Goal: Task Accomplishment & Management: Manage account settings

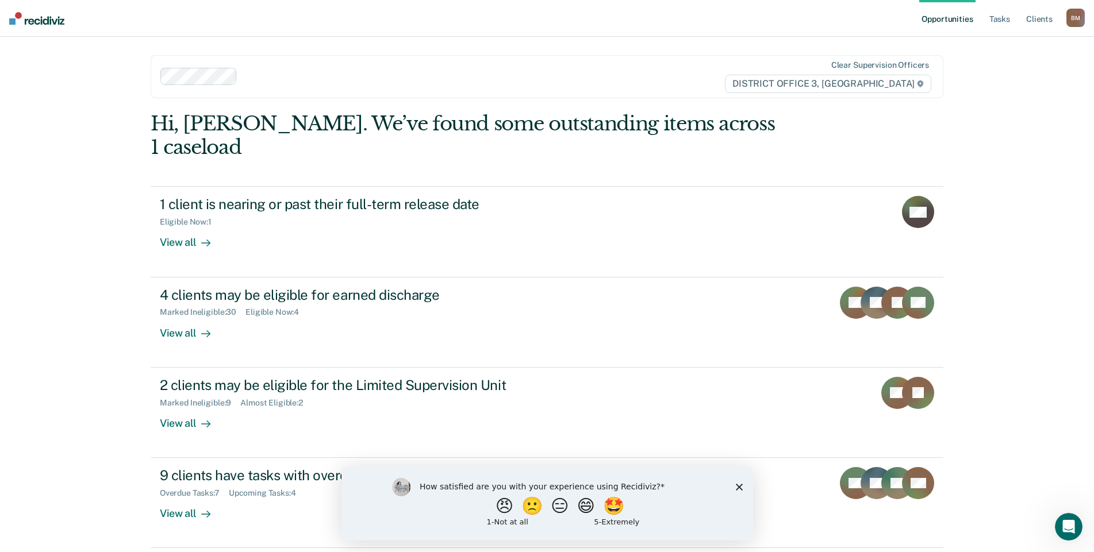
click at [737, 487] on polygon "Close survey" at bounding box center [738, 486] width 7 height 7
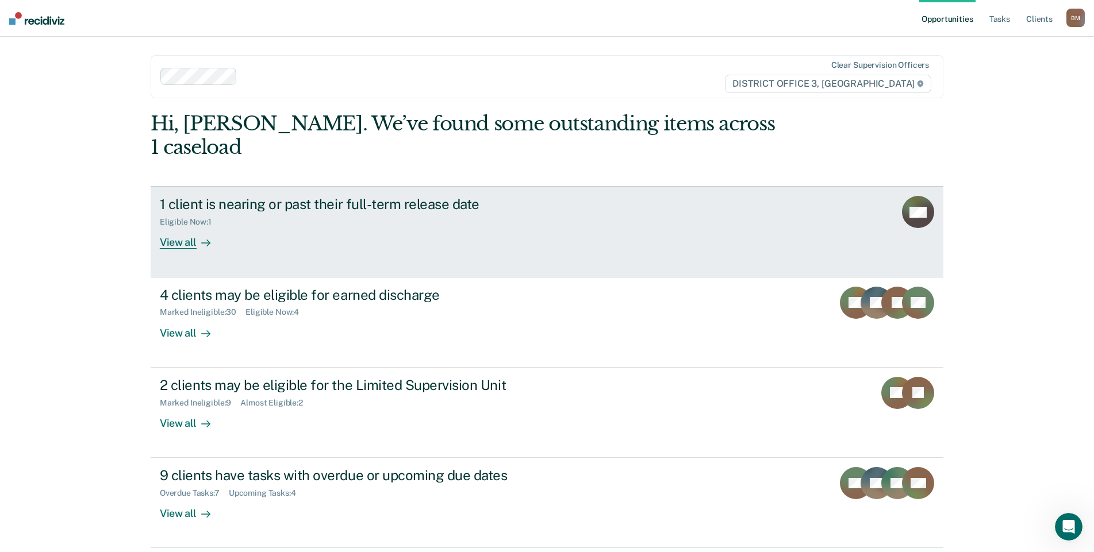
click at [178, 227] on div "View all" at bounding box center [192, 238] width 64 height 22
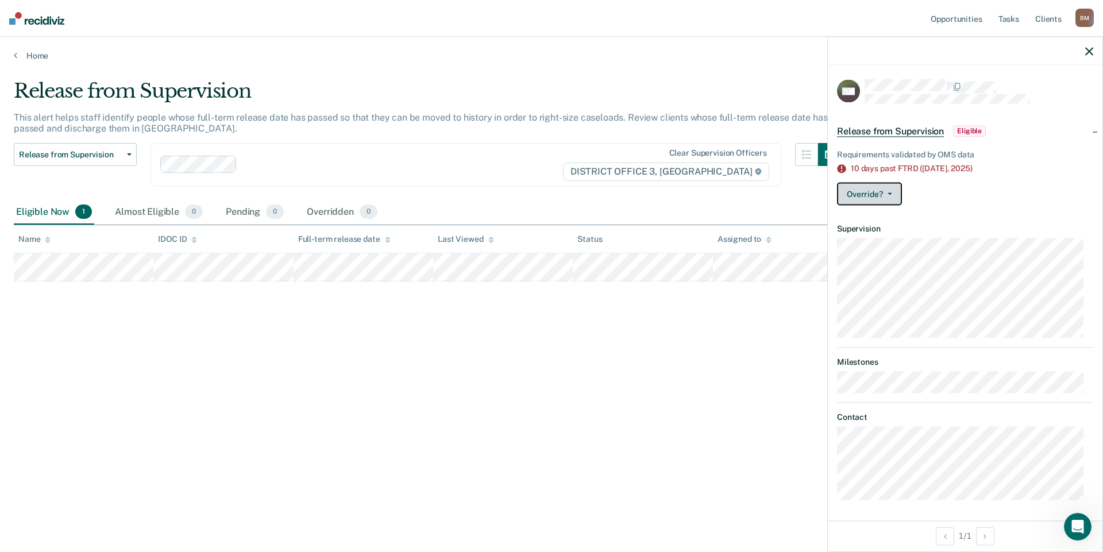
click at [898, 195] on button "Override?" at bounding box center [869, 194] width 65 height 23
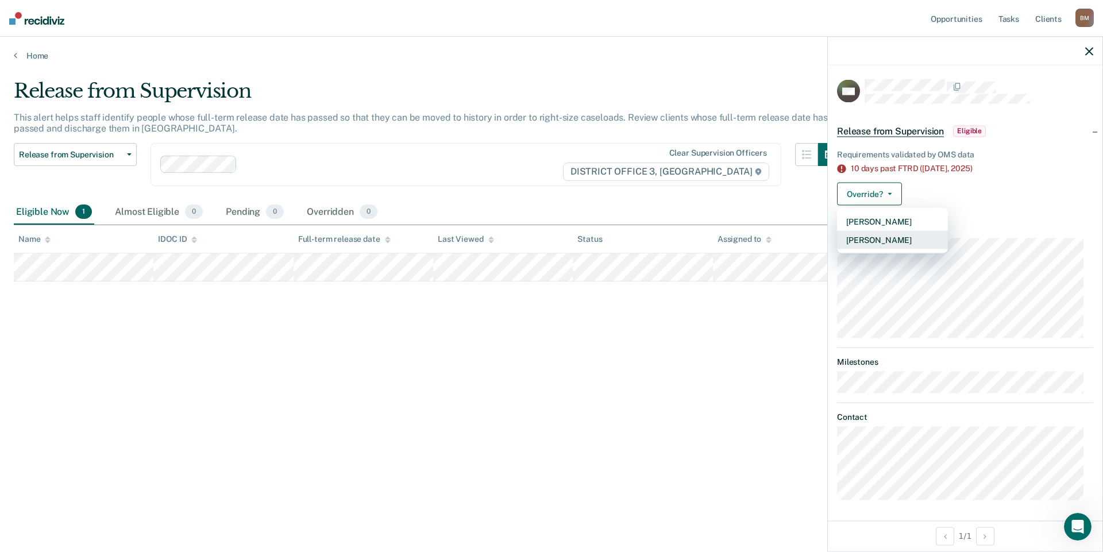
click at [893, 239] on button "[PERSON_NAME]" at bounding box center [892, 240] width 111 height 18
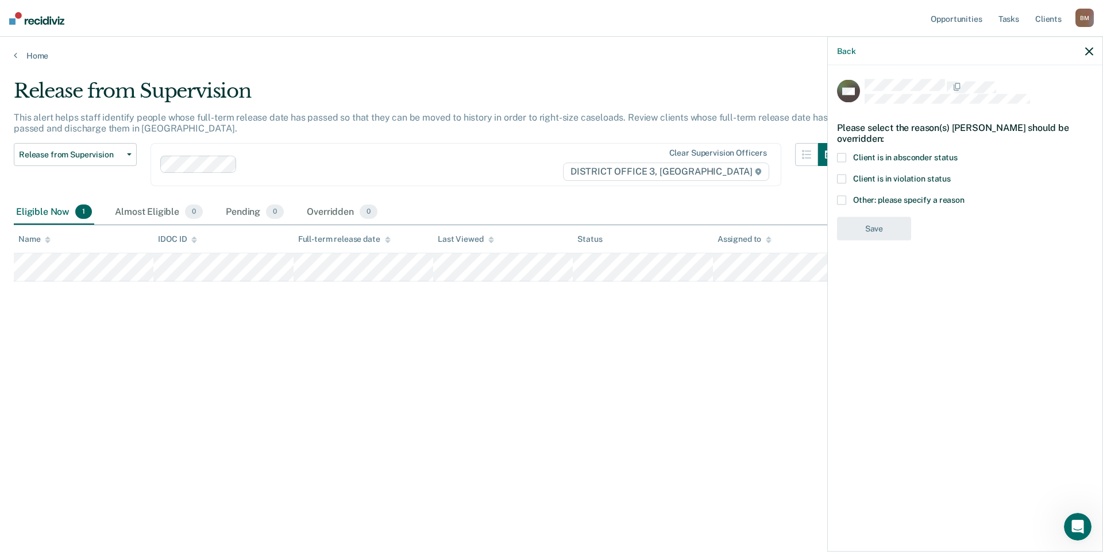
click at [844, 201] on span at bounding box center [841, 199] width 9 height 9
click at [965, 195] on input "Other: please specify a reason" at bounding box center [965, 195] width 0 height 0
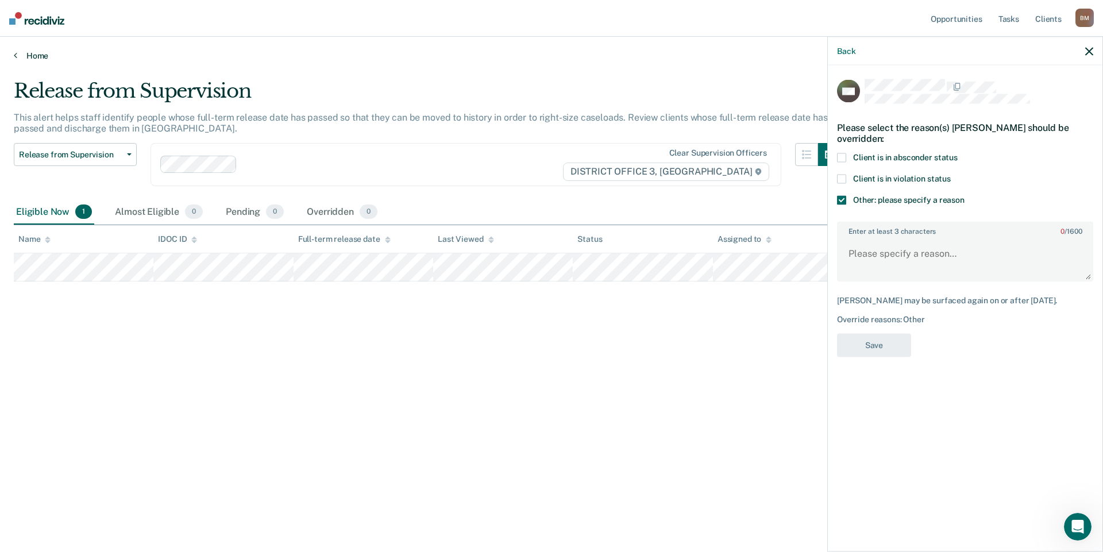
click at [18, 55] on link "Home" at bounding box center [552, 56] width 1076 height 10
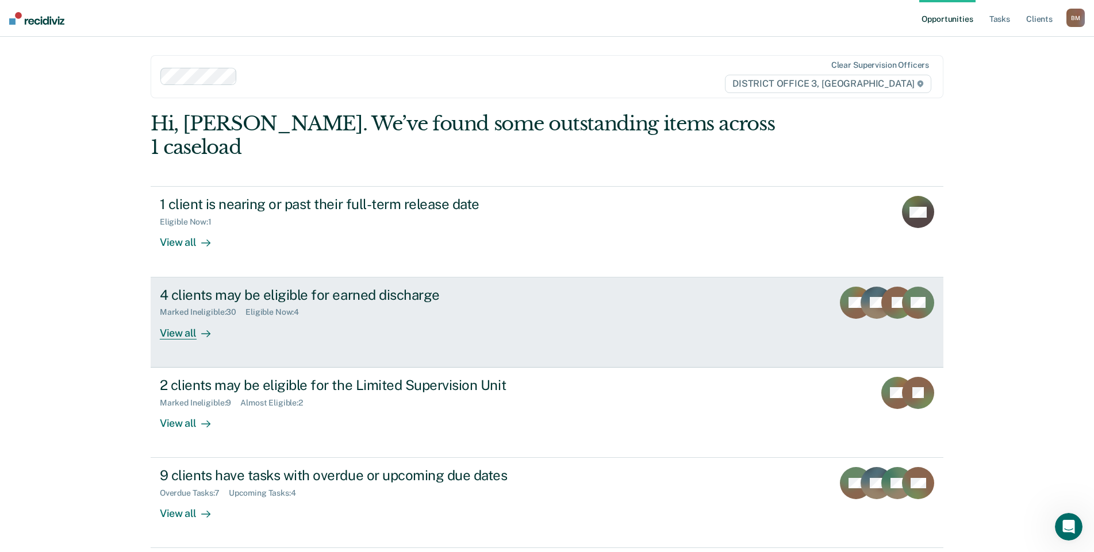
click at [185, 317] on div "View all" at bounding box center [192, 328] width 64 height 22
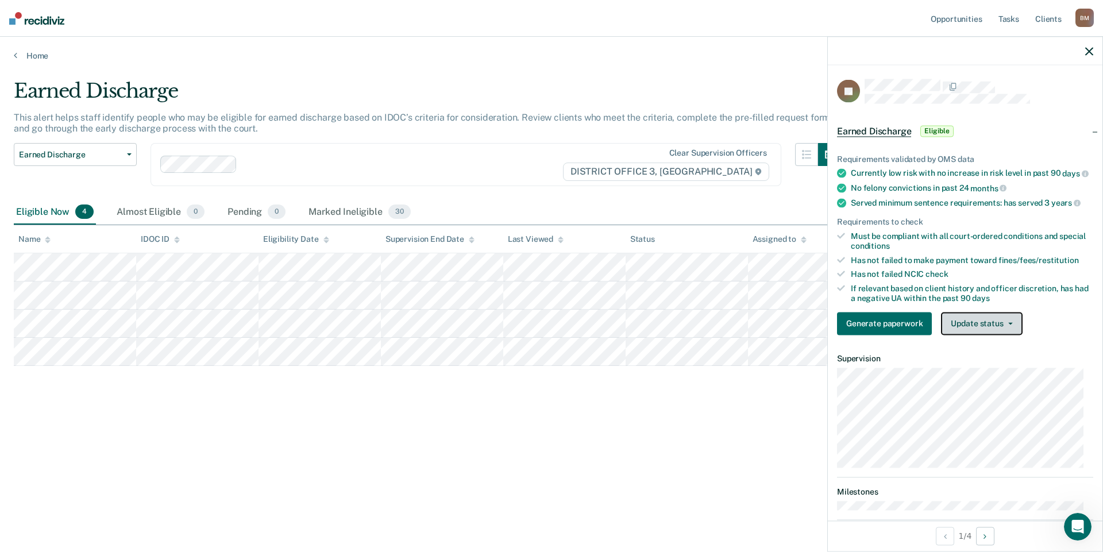
click at [1014, 329] on button "Update status" at bounding box center [981, 323] width 81 height 23
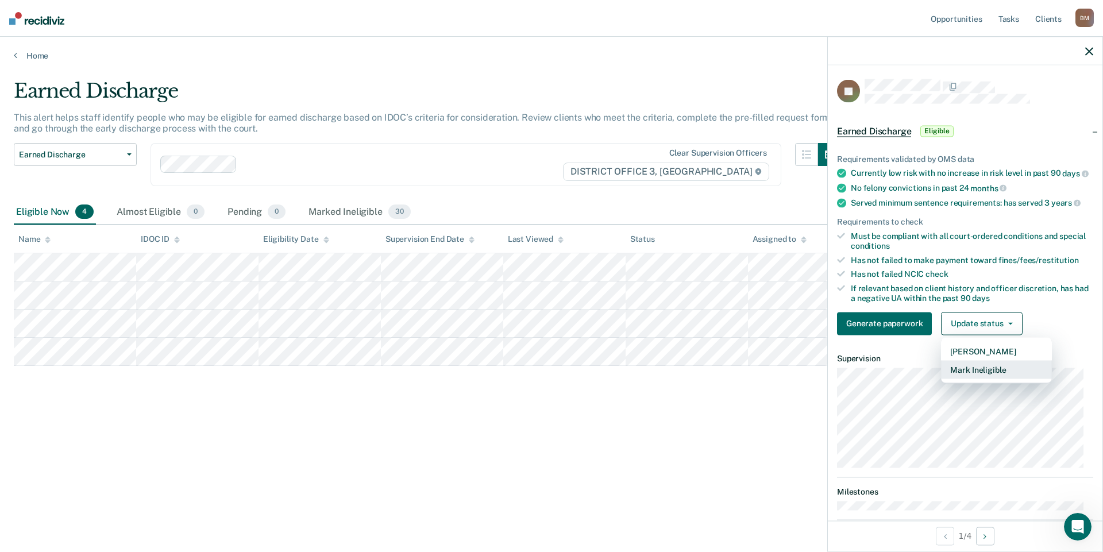
click at [1005, 379] on button "Mark Ineligible" at bounding box center [996, 369] width 111 height 18
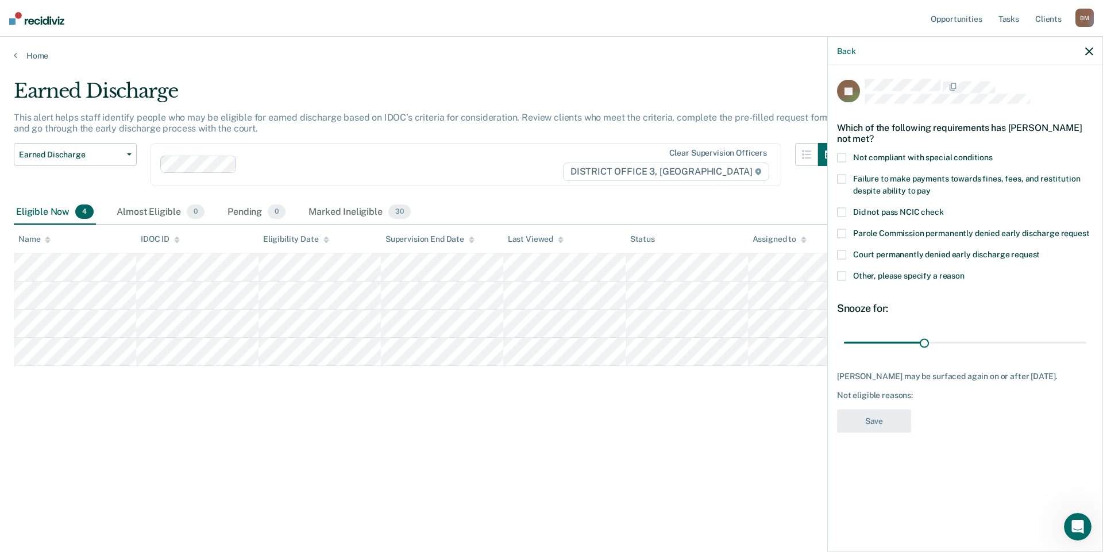
click at [845, 276] on span at bounding box center [841, 275] width 9 height 9
click at [965, 271] on input "Other, please specify a reason" at bounding box center [965, 271] width 0 height 0
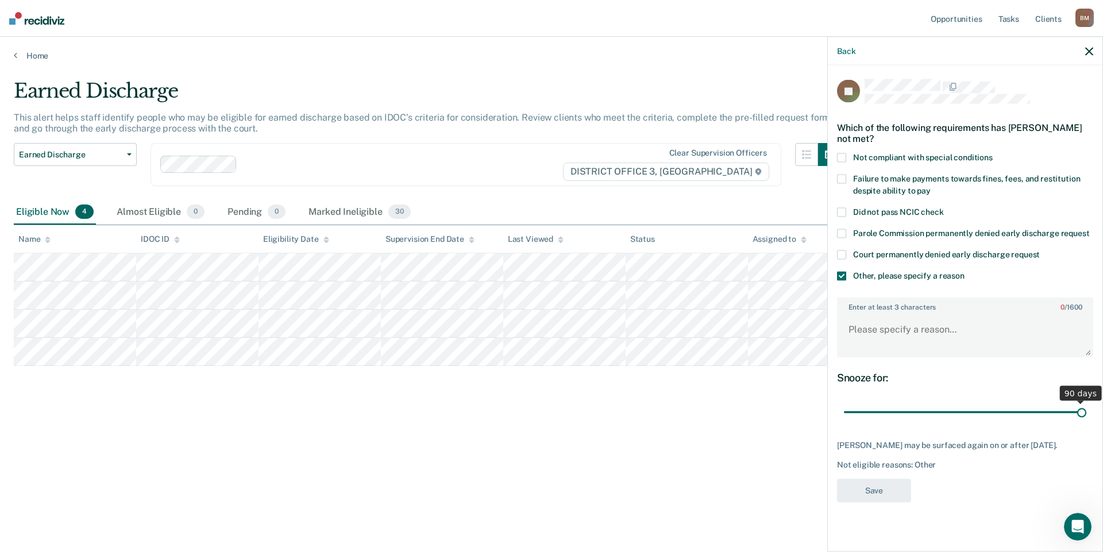
drag, startPoint x: 926, startPoint y: 410, endPoint x: 1095, endPoint y: 407, distance: 169.0
type input "90"
click at [1087, 407] on input "range" at bounding box center [965, 412] width 242 height 20
click at [894, 341] on textarea "Enter at least 3 characters 0 / 1600" at bounding box center [965, 335] width 254 height 43
type textarea "Had a positive u/a"
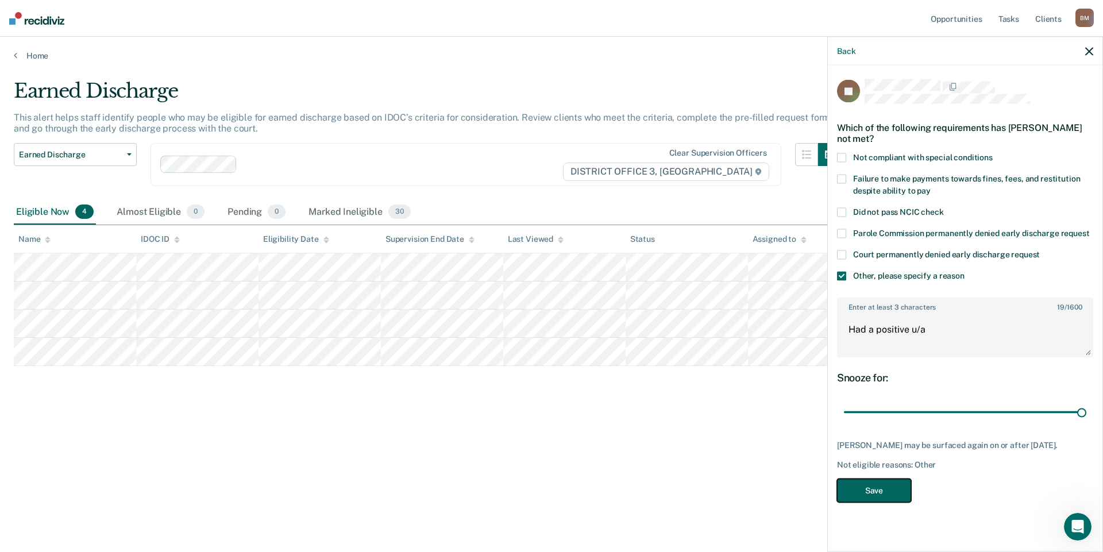
click at [886, 500] on button "Save" at bounding box center [874, 491] width 74 height 24
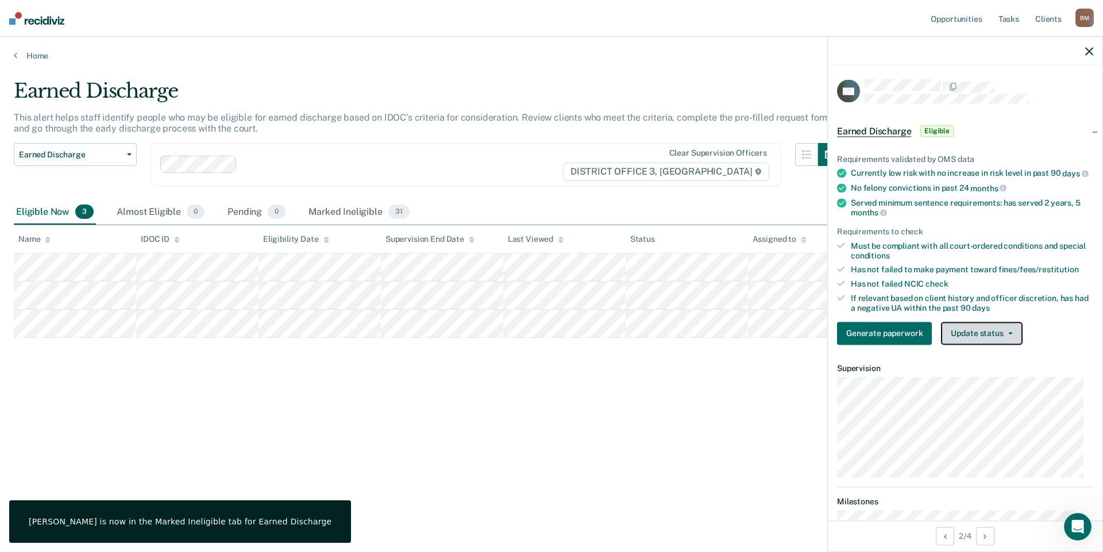
click at [1013, 345] on button "Update status" at bounding box center [981, 333] width 81 height 23
click at [1003, 388] on button "Mark Ineligible" at bounding box center [996, 379] width 111 height 18
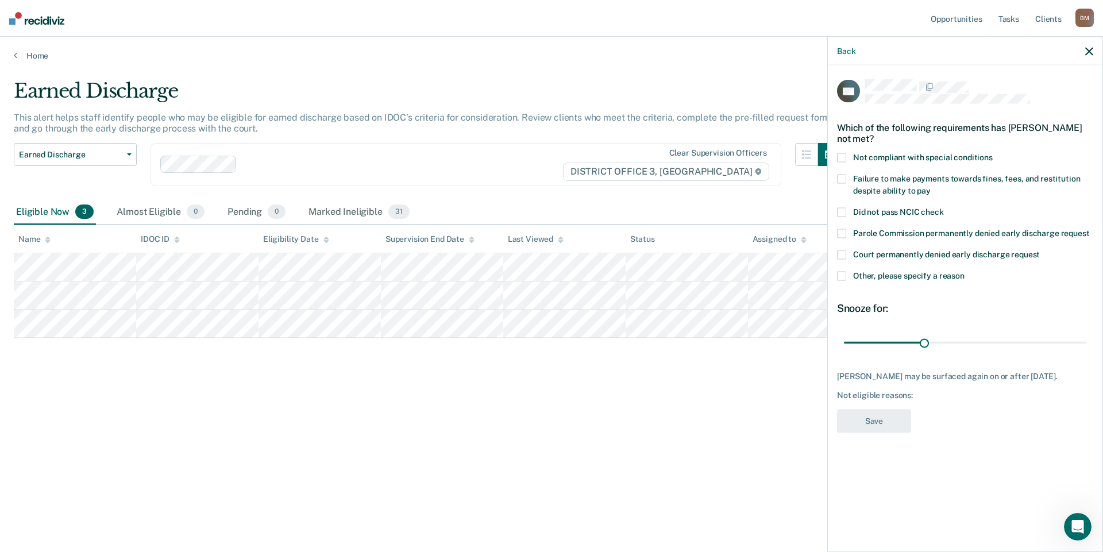
click at [932, 190] on label "Failure to make payments towards fines, fees, and restitution despite ability t…" at bounding box center [965, 186] width 256 height 24
click at [931, 186] on input "Failure to make payments towards fines, fees, and restitution despite ability t…" at bounding box center [931, 186] width 0 height 0
drag, startPoint x: 925, startPoint y: 342, endPoint x: 1103, endPoint y: 344, distance: 177.6
type input "90"
click at [1087, 344] on input "range" at bounding box center [965, 343] width 242 height 20
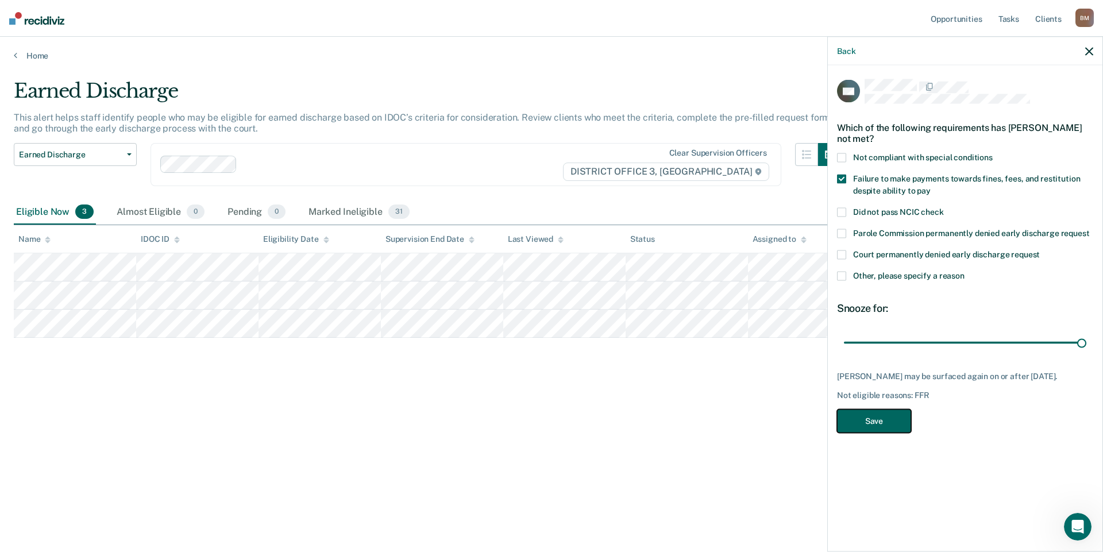
click at [863, 420] on button "Save" at bounding box center [874, 421] width 74 height 24
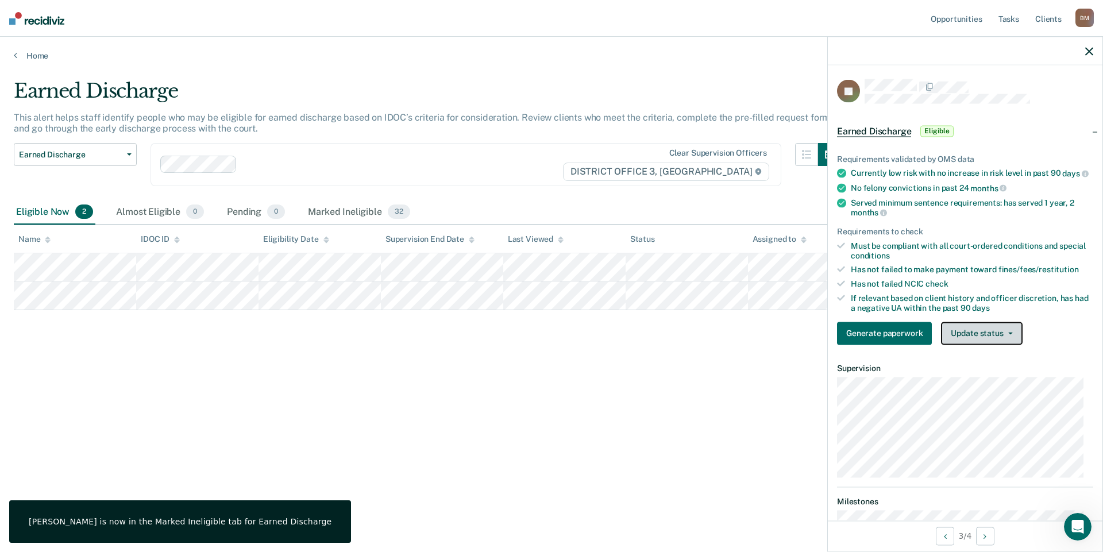
click at [990, 344] on button "Update status" at bounding box center [981, 333] width 81 height 23
click at [990, 388] on button "Mark Ineligible" at bounding box center [996, 379] width 111 height 18
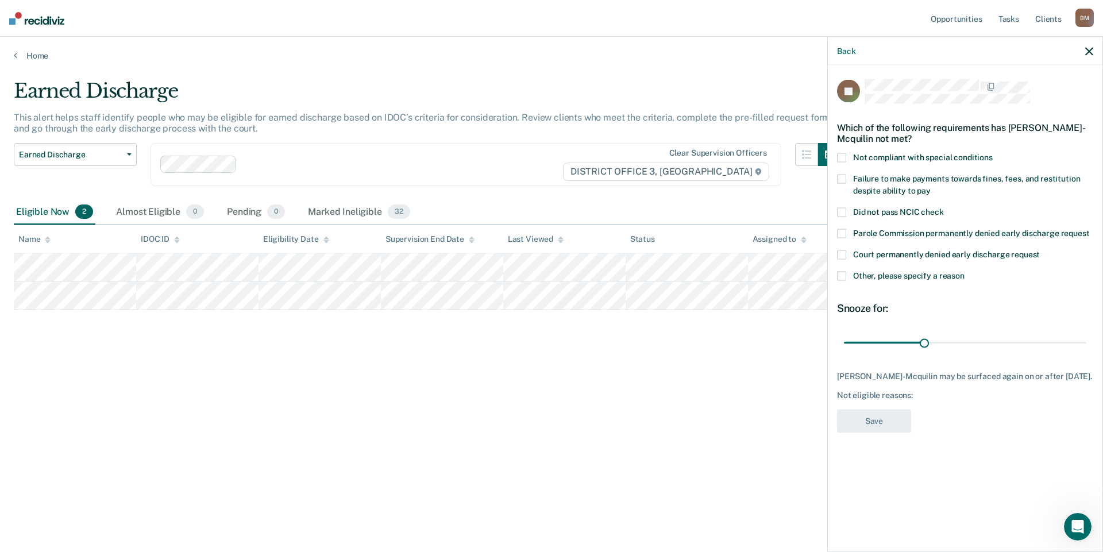
click at [878, 276] on span "Other, please specify a reason" at bounding box center [908, 275] width 111 height 9
click at [965, 271] on input "Other, please specify a reason" at bounding box center [965, 271] width 0 height 0
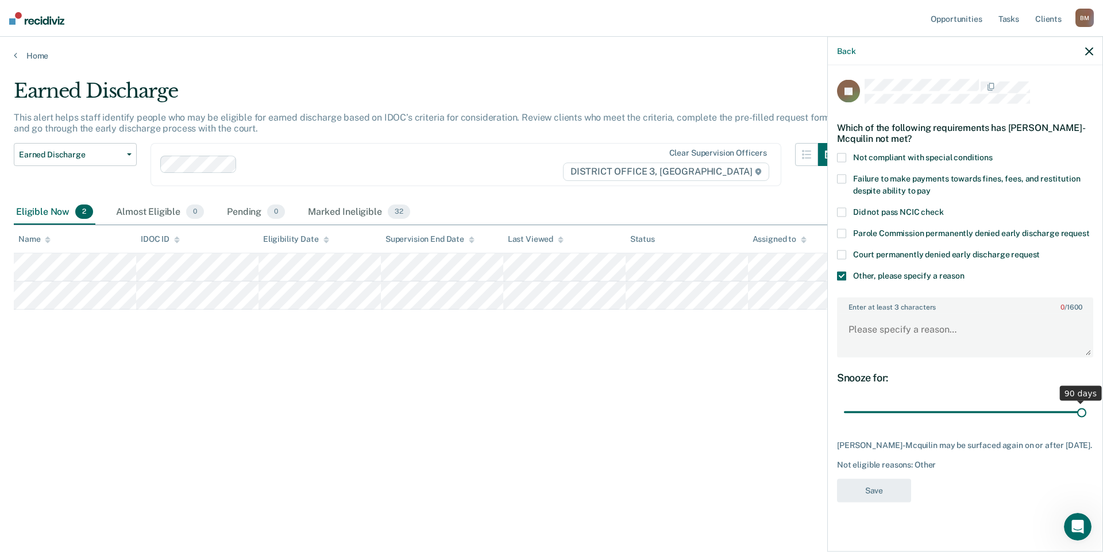
drag, startPoint x: 926, startPoint y: 414, endPoint x: 1103, endPoint y: 413, distance: 176.4
type input "90"
click at [1087, 413] on input "range" at bounding box center [965, 412] width 242 height 20
click at [871, 329] on textarea "Enter at least 3 characters 0 / 1600" at bounding box center [965, 335] width 254 height 43
type textarea "Still in MHC"
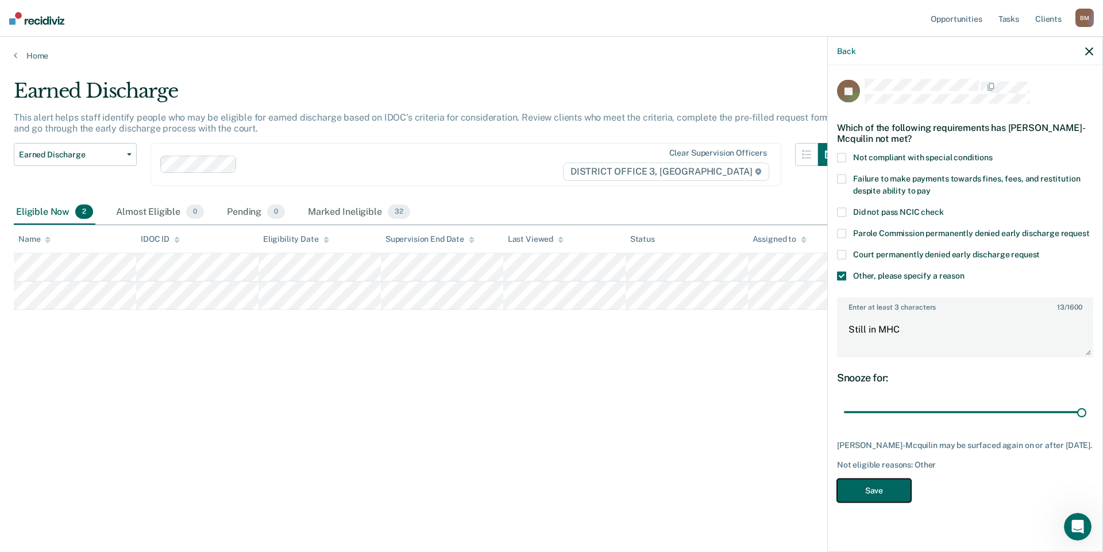
click at [877, 498] on button "Save" at bounding box center [874, 491] width 74 height 24
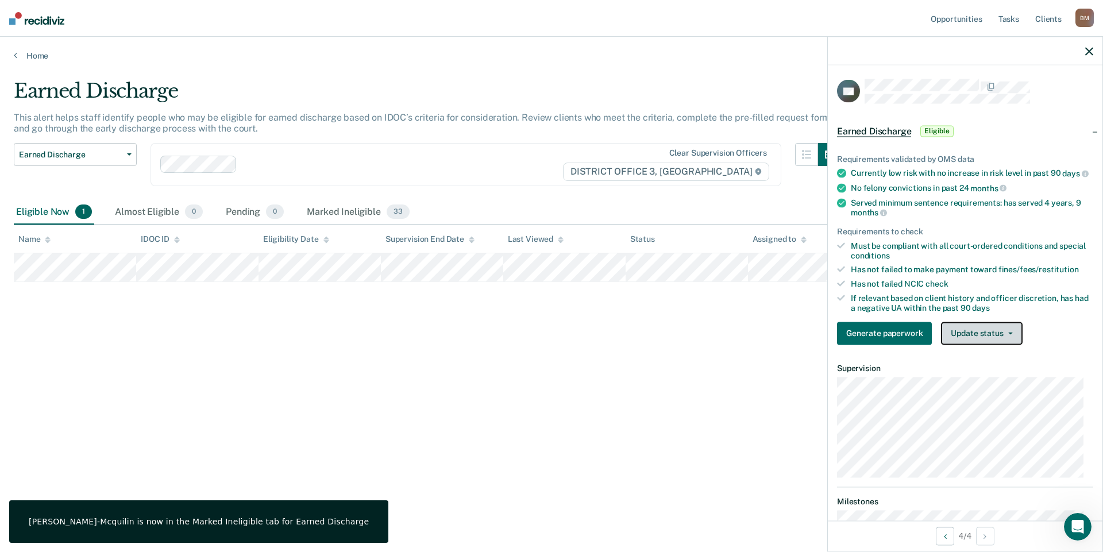
click at [987, 342] on button "Update status" at bounding box center [981, 333] width 81 height 23
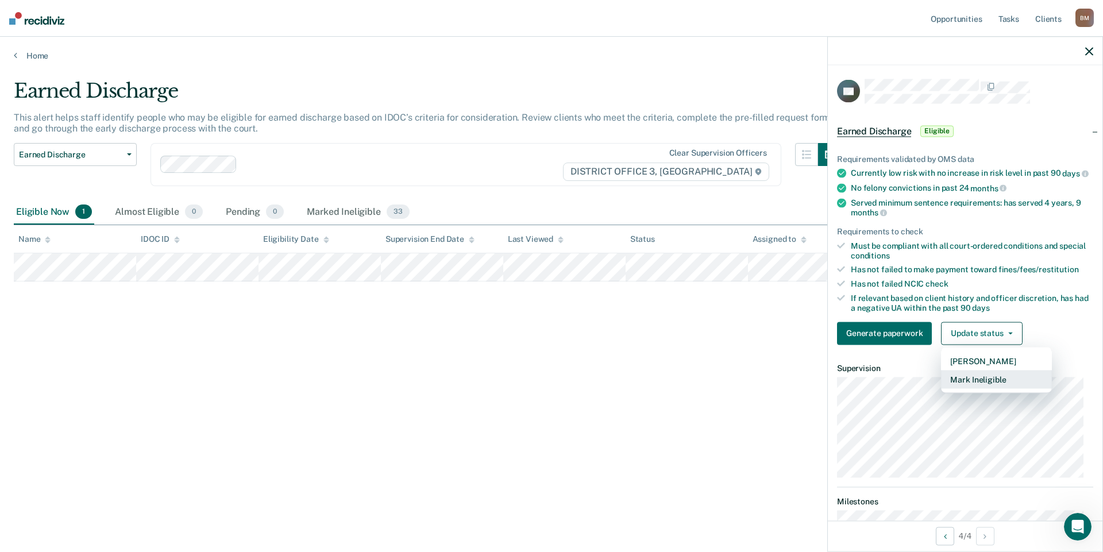
click at [976, 388] on button "Mark Ineligible" at bounding box center [996, 379] width 111 height 18
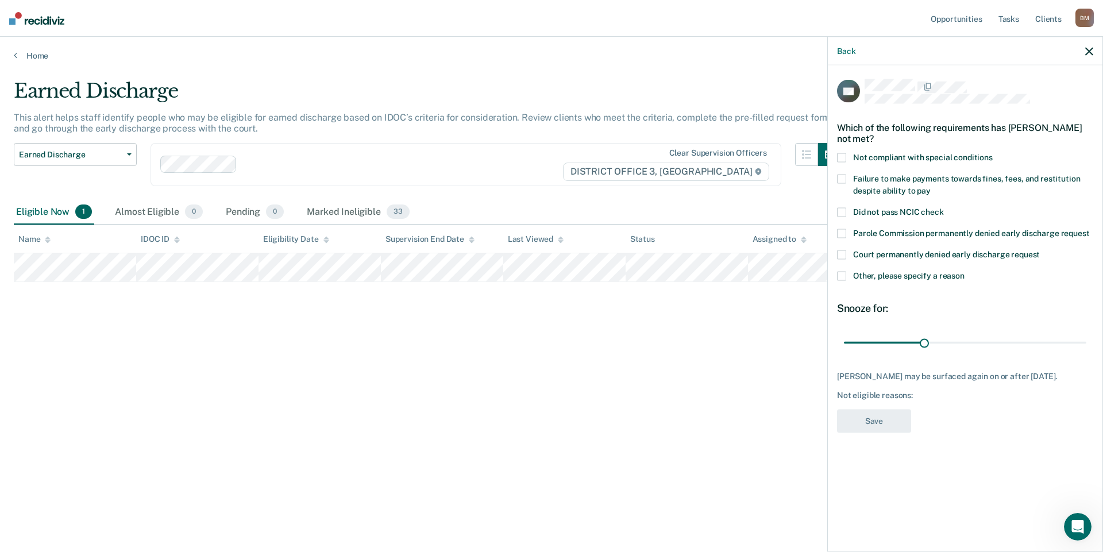
click at [842, 279] on span at bounding box center [841, 275] width 9 height 9
click at [965, 271] on input "Other, please specify a reason" at bounding box center [965, 271] width 0 height 0
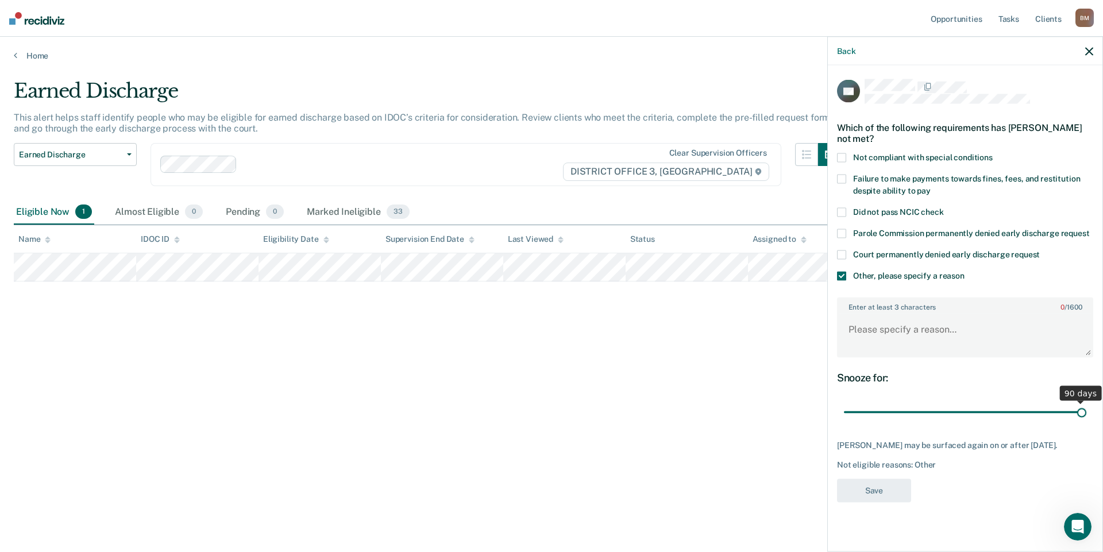
drag, startPoint x: 923, startPoint y: 410, endPoint x: 1100, endPoint y: 417, distance: 177.7
type input "90"
click at [1087, 417] on input "range" at bounding box center [965, 412] width 242 height 20
click at [948, 322] on textarea "Enter at least 3 characters 0 / 1600" at bounding box center [965, 335] width 254 height 43
type textarea "Still in MHC"
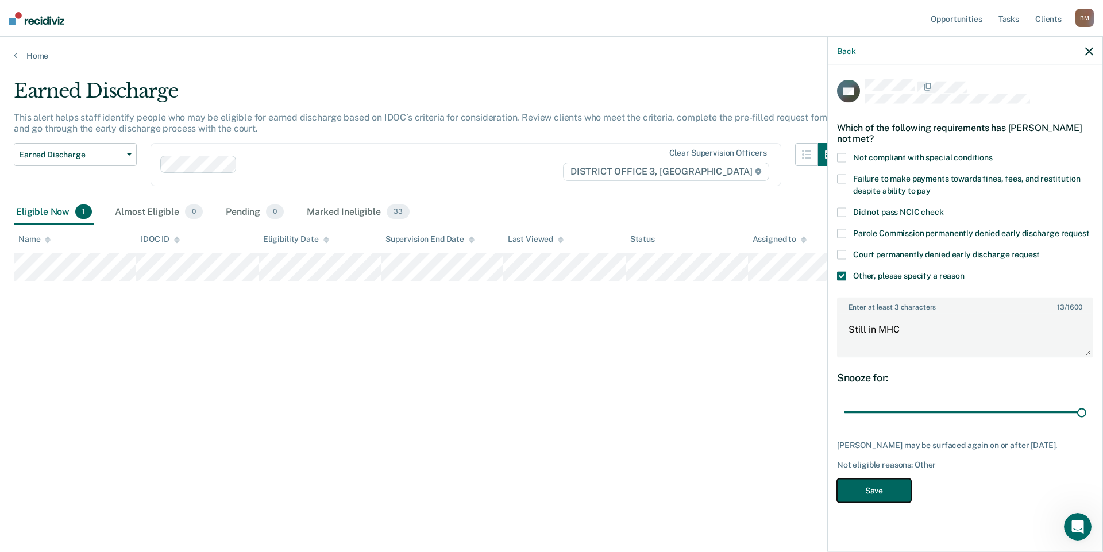
click at [868, 486] on button "Save" at bounding box center [874, 491] width 74 height 24
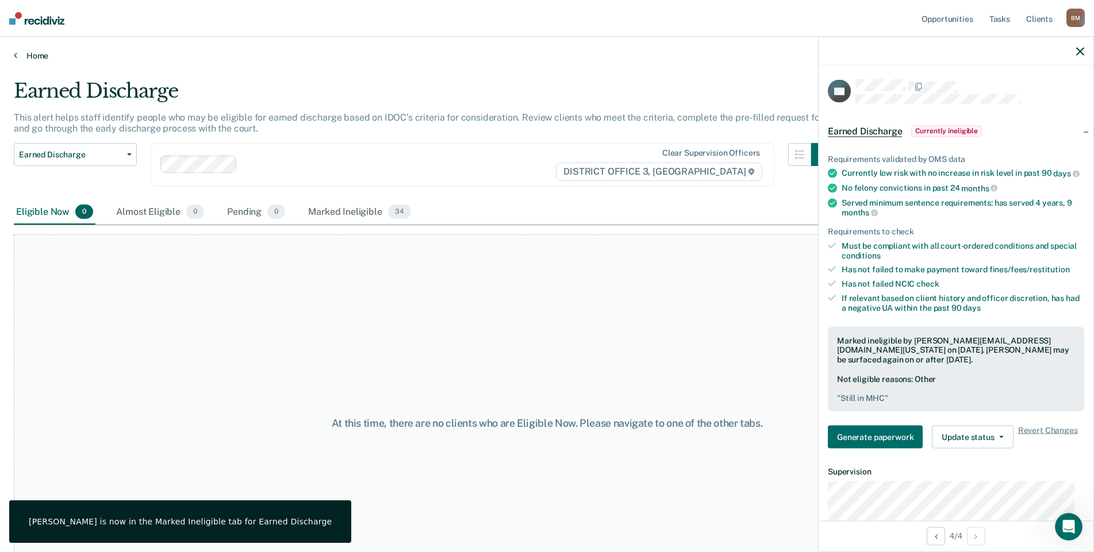
click at [22, 56] on link "Home" at bounding box center [547, 56] width 1066 height 10
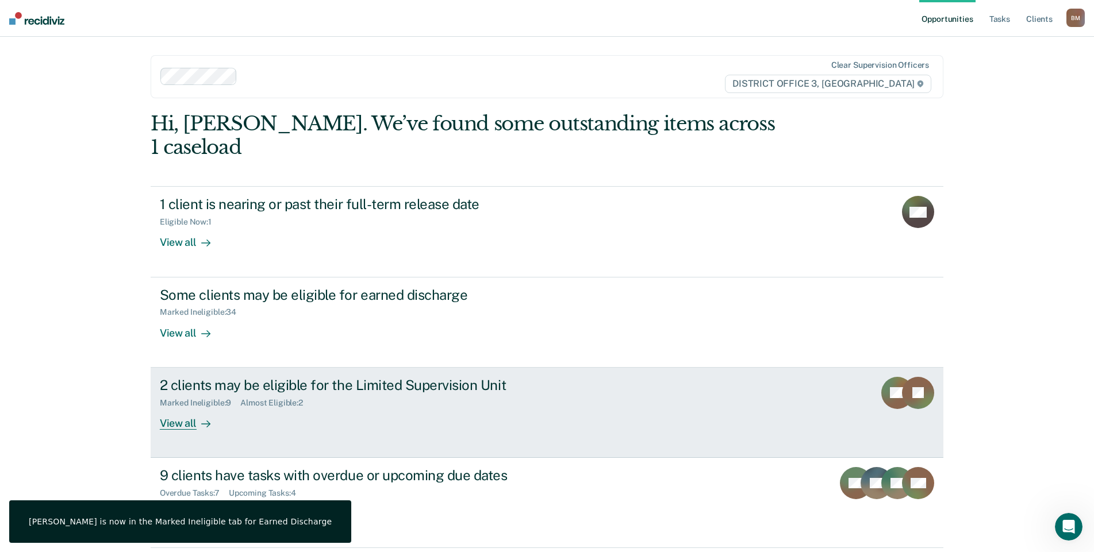
click at [193, 409] on link "2 clients may be eligible for the Limited Supervision Unit Marked Ineligible : …" at bounding box center [547, 413] width 792 height 90
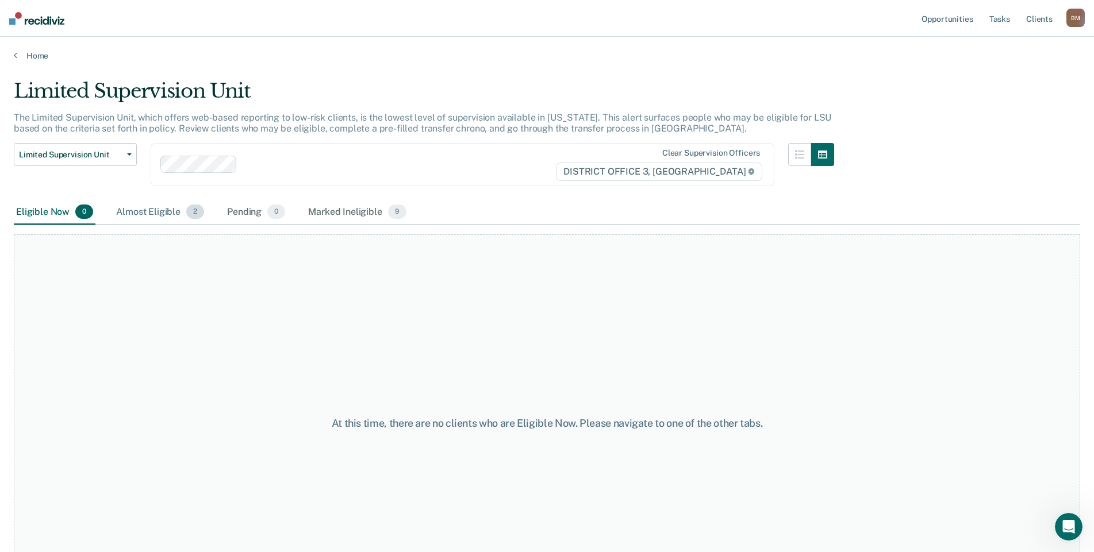
click at [163, 210] on div "Almost Eligible 2" at bounding box center [160, 212] width 93 height 25
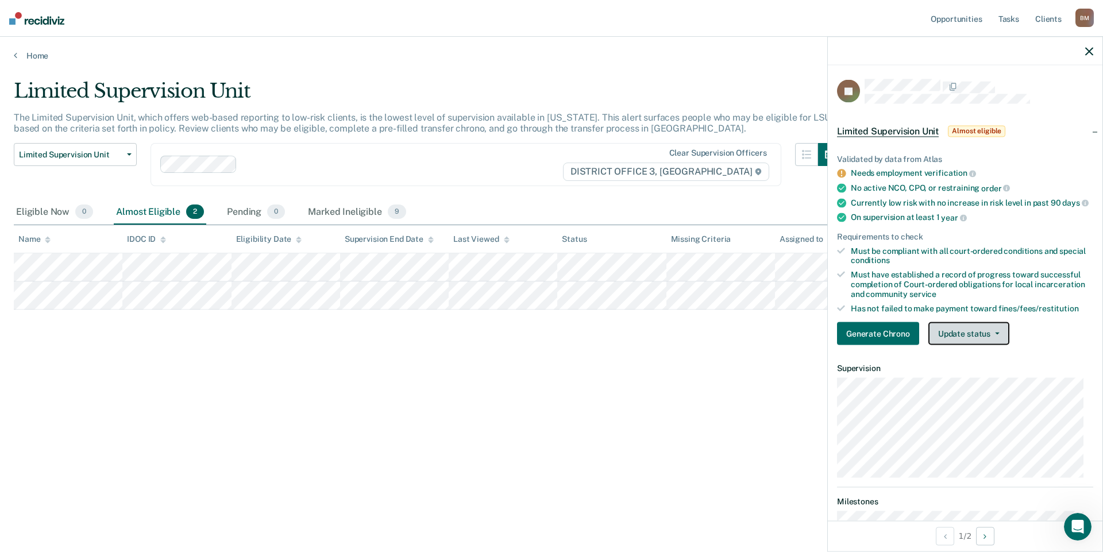
click at [974, 345] on button "Update status" at bounding box center [969, 333] width 81 height 23
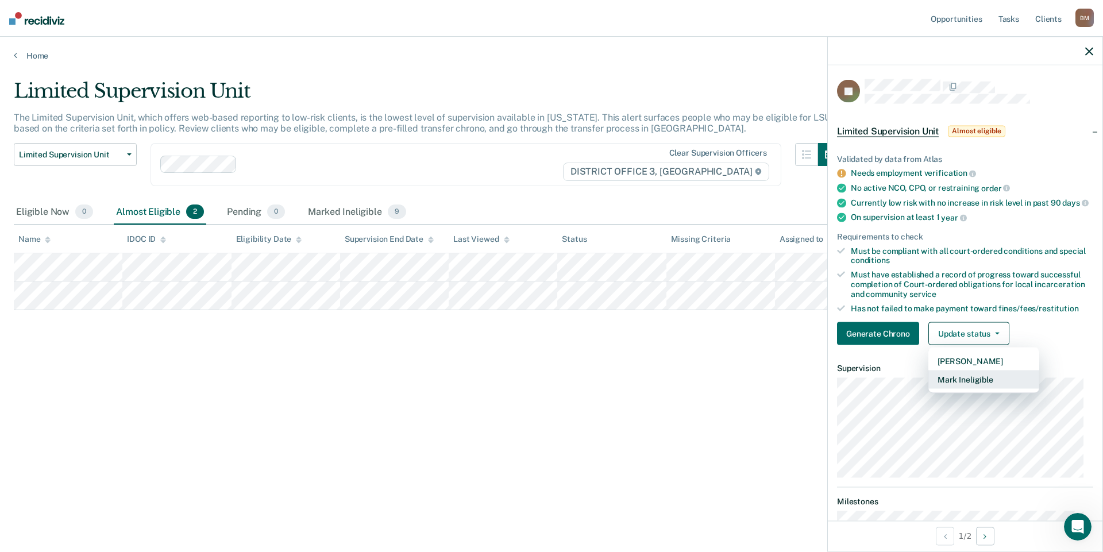
click at [970, 389] on button "Mark Ineligible" at bounding box center [984, 380] width 111 height 18
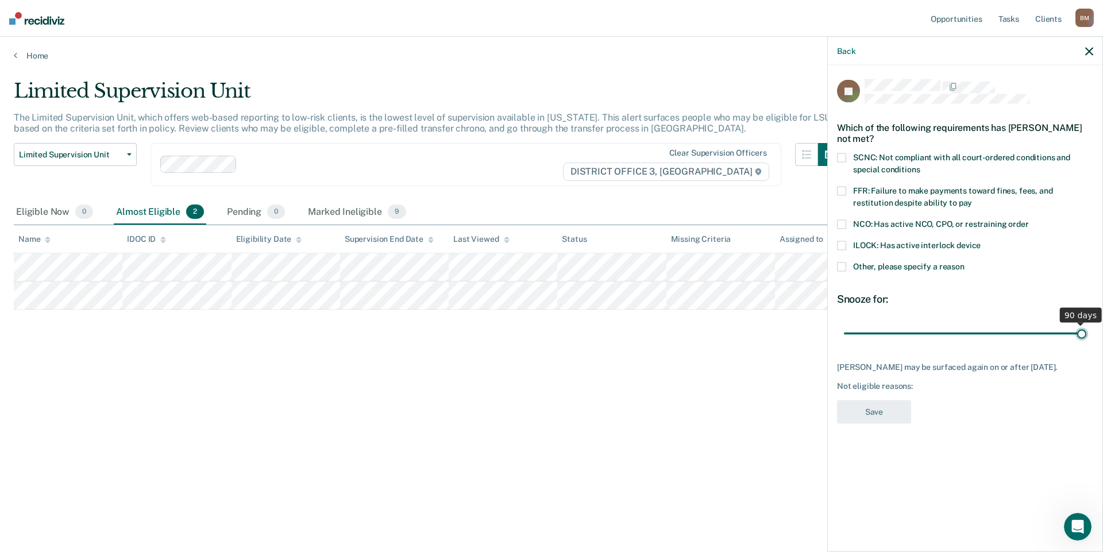
drag, startPoint x: 923, startPoint y: 334, endPoint x: 1103, endPoint y: 334, distance: 179.9
type input "90"
click at [1087, 334] on input "range" at bounding box center [965, 334] width 242 height 20
click at [844, 266] on span at bounding box center [841, 266] width 9 height 9
click at [965, 262] on input "Other, please specify a reason" at bounding box center [965, 262] width 0 height 0
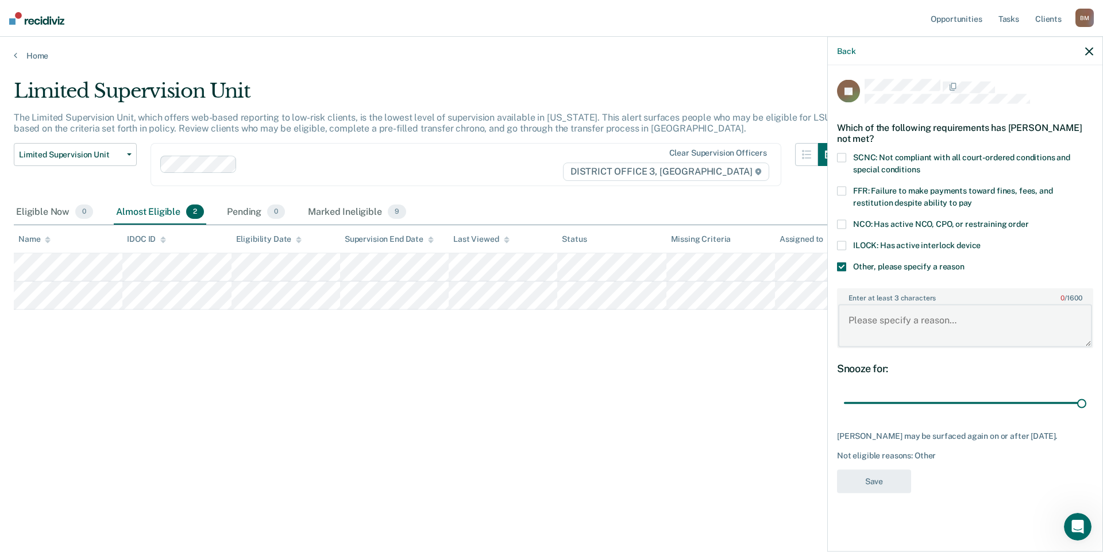
click at [890, 325] on textarea "Enter at least 3 characters 0 / 1600" at bounding box center [965, 326] width 254 height 43
type textarea "Had a positive u/a"
click at [891, 482] on button "Save" at bounding box center [874, 481] width 74 height 24
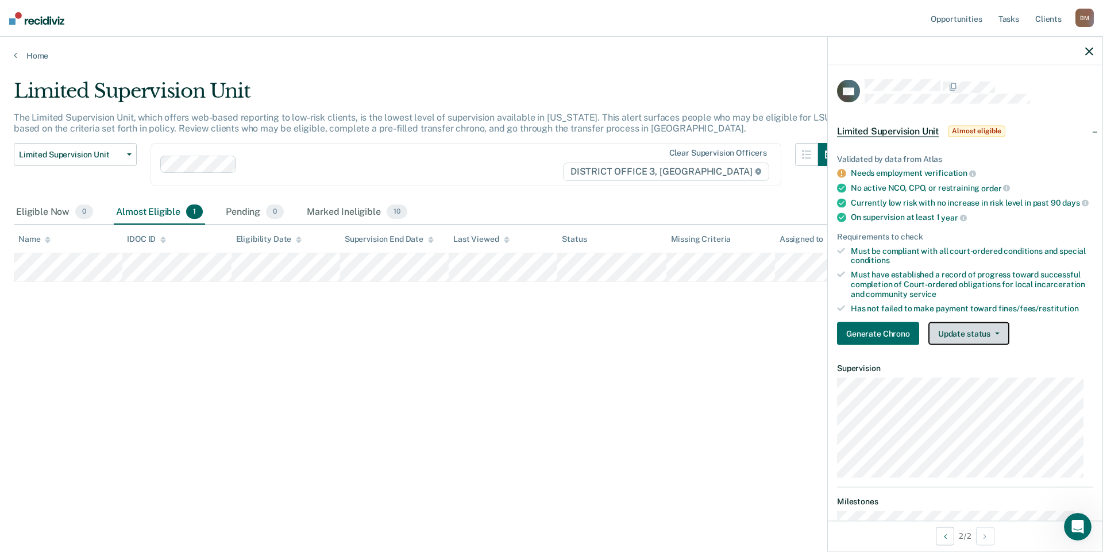
click at [1000, 345] on button "Update status" at bounding box center [969, 333] width 81 height 23
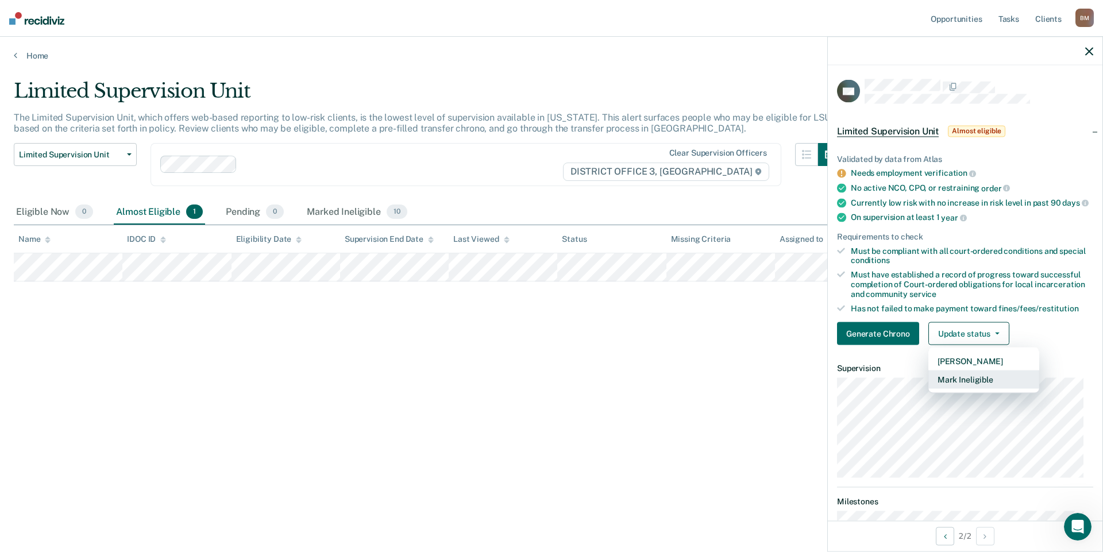
click at [996, 389] on button "Mark Ineligible" at bounding box center [984, 380] width 111 height 18
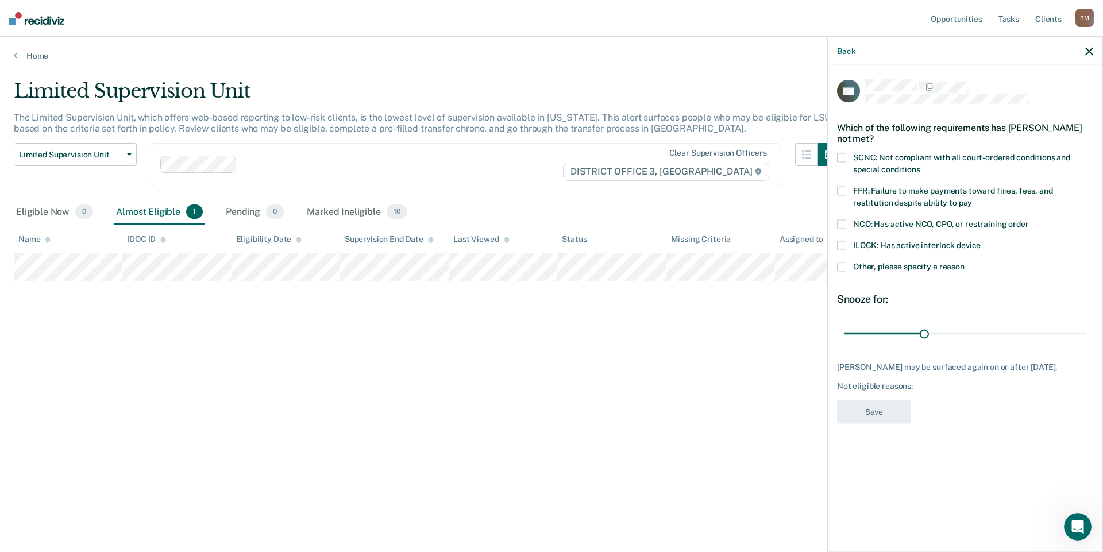
click at [880, 198] on span "FFR: Failure to make payments toward fines, fees, and restitution despite abili…" at bounding box center [953, 196] width 200 height 21
click at [972, 198] on input "FFR: Failure to make payments toward fines, fees, and restitution despite abili…" at bounding box center [972, 198] width 0 height 0
drag, startPoint x: 940, startPoint y: 335, endPoint x: 1103, endPoint y: 339, distance: 163.2
type input "90"
click at [1087, 339] on input "range" at bounding box center [965, 334] width 242 height 20
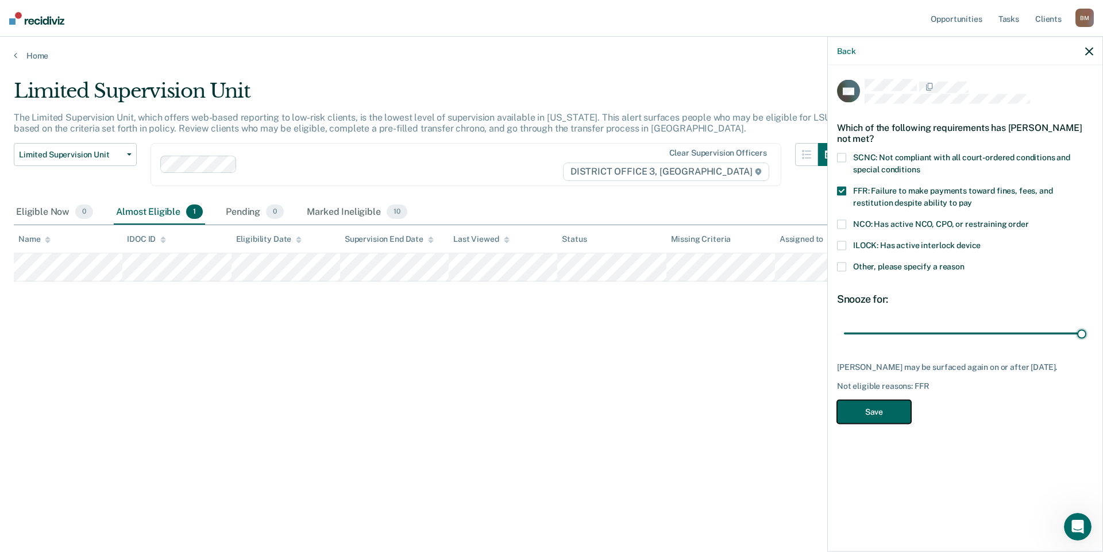
click at [859, 411] on button "Save" at bounding box center [874, 412] width 74 height 24
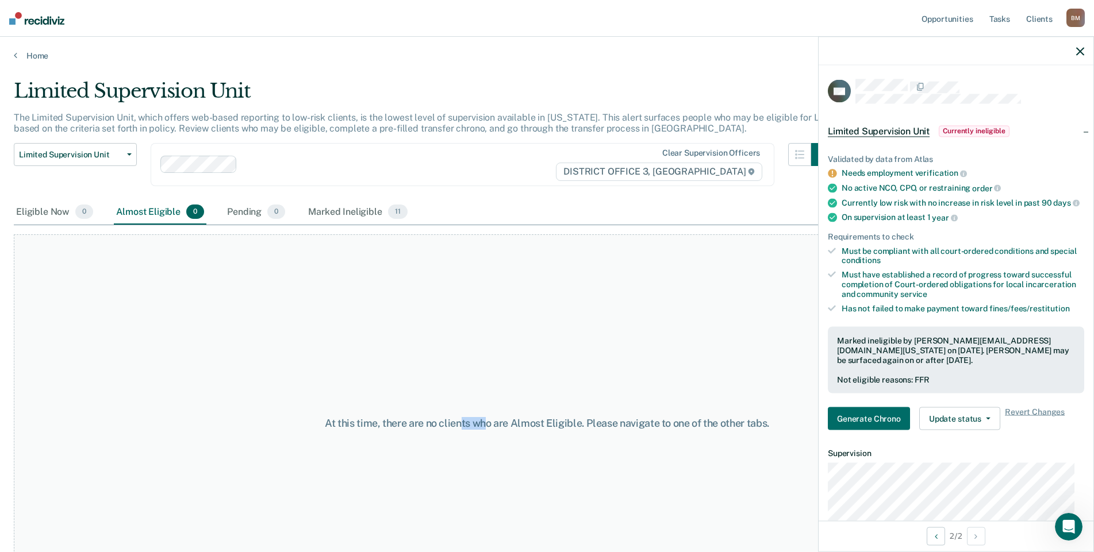
drag, startPoint x: 486, startPoint y: 342, endPoint x: 361, endPoint y: 331, distance: 125.8
click at [432, 345] on div "At this time, there are no clients who are Almost Eligible. Please navigate to …" at bounding box center [547, 423] width 1066 height 378
click at [20, 57] on link "Home" at bounding box center [547, 56] width 1066 height 10
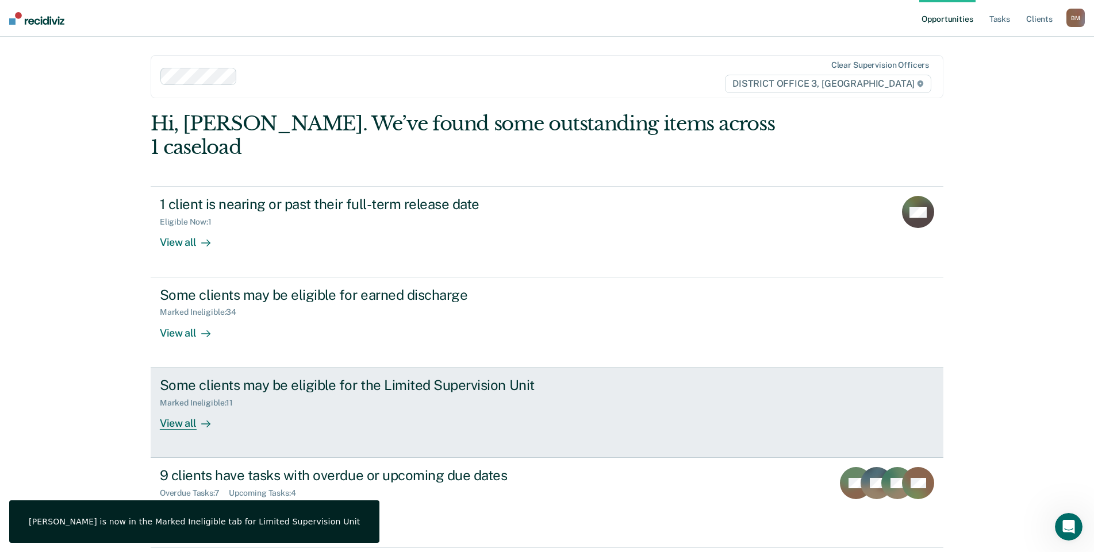
scroll to position [18, 0]
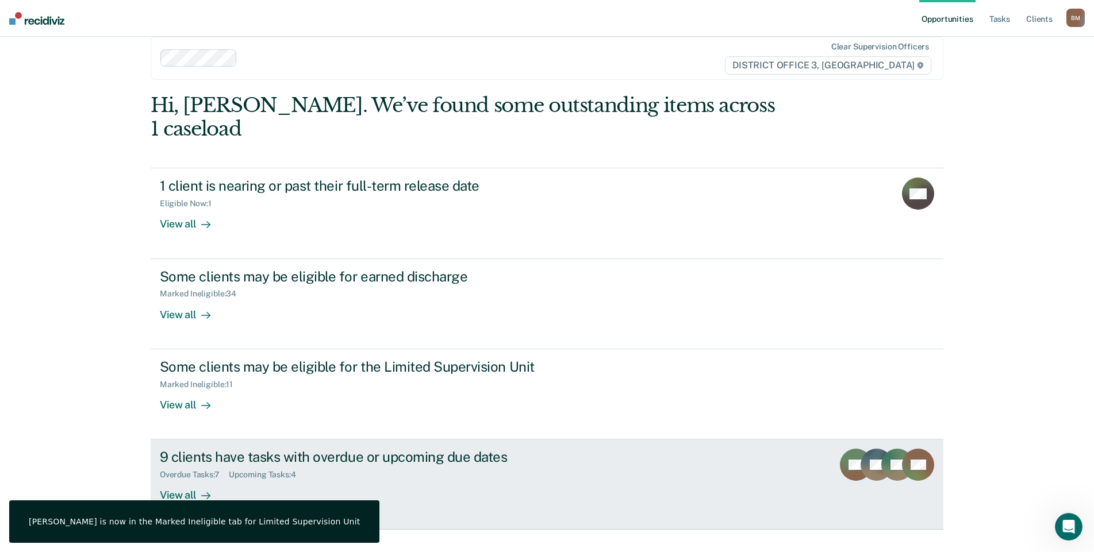
click at [197, 489] on div at bounding box center [204, 495] width 14 height 13
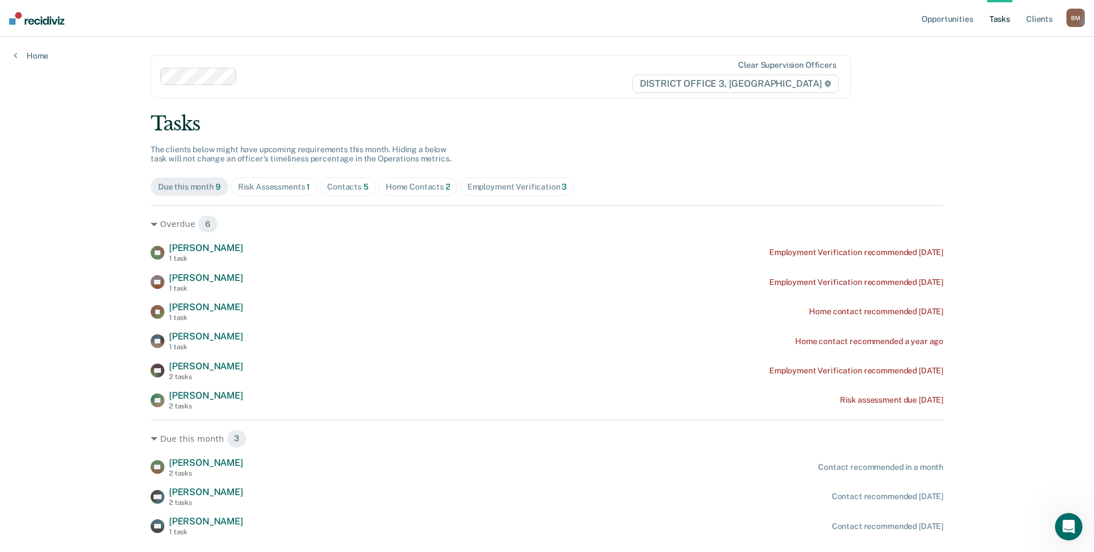
click at [241, 188] on div "Risk Assessments 1" at bounding box center [274, 187] width 72 height 10
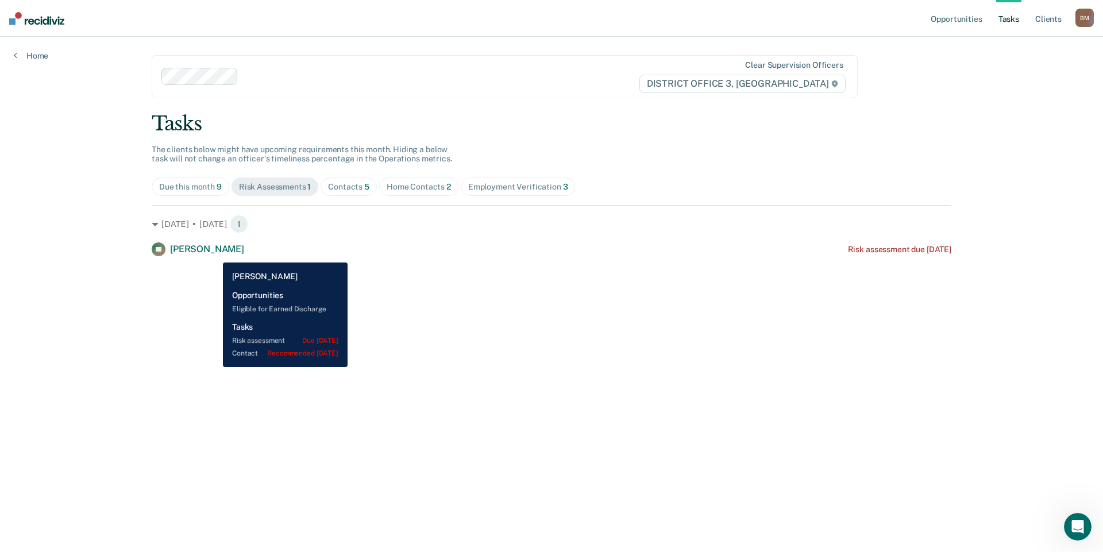
click at [214, 254] on span "[PERSON_NAME]" at bounding box center [207, 249] width 74 height 11
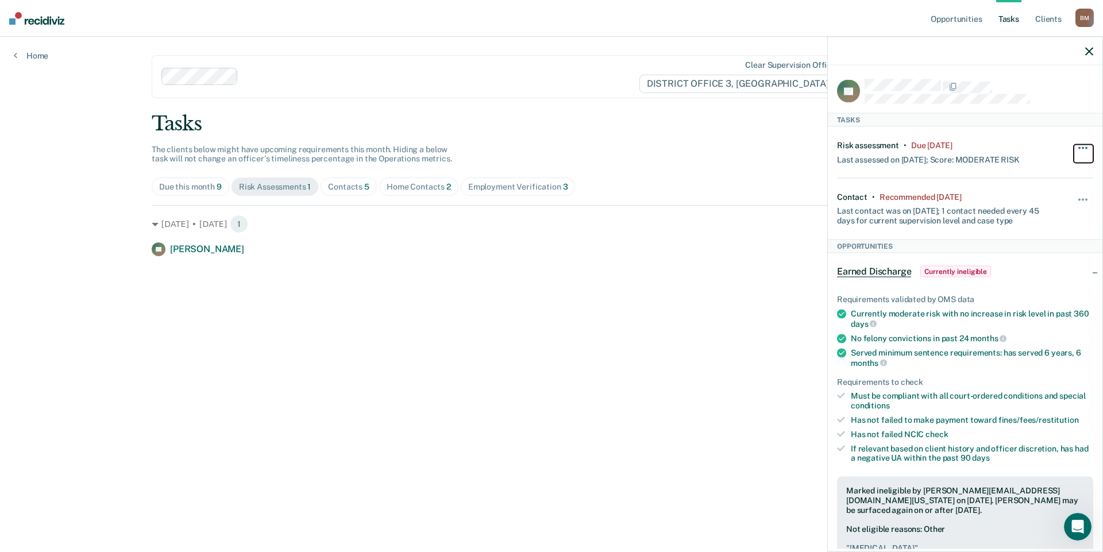
click at [1078, 148] on button "button" at bounding box center [1084, 153] width 20 height 18
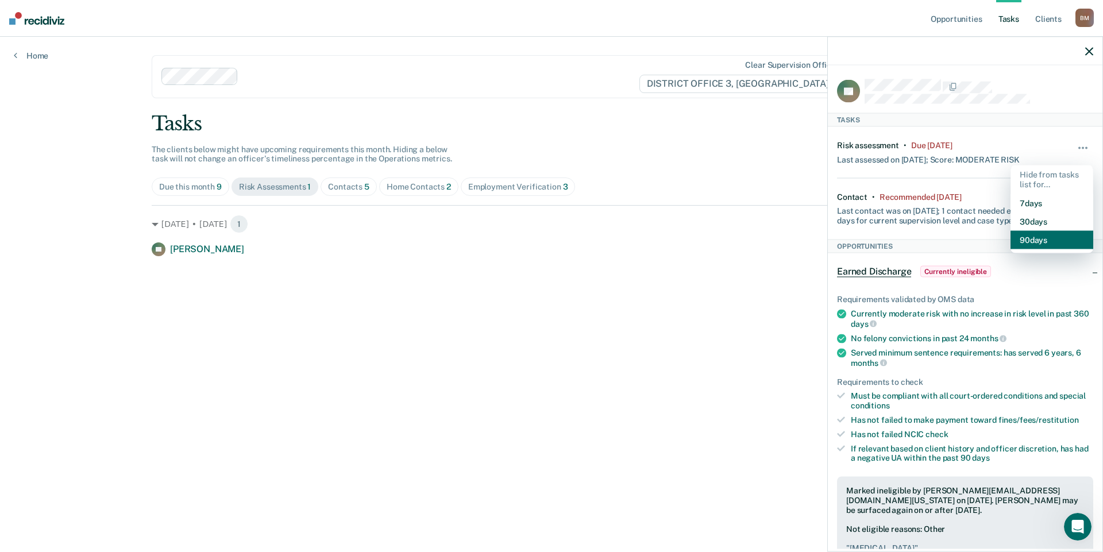
click at [1037, 243] on button "90 days" at bounding box center [1052, 239] width 83 height 18
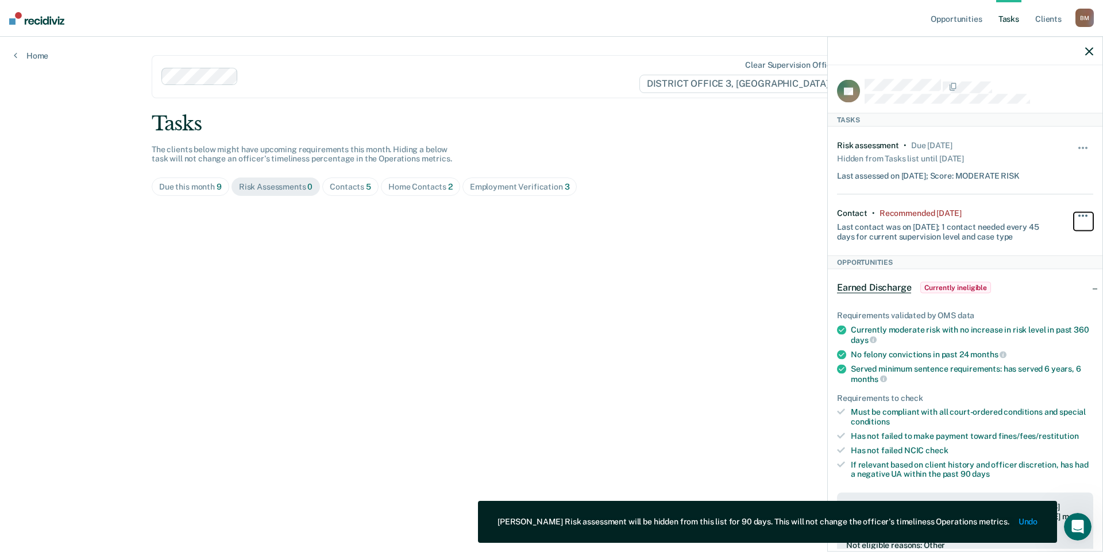
click at [1082, 214] on span "button" at bounding box center [1083, 215] width 2 height 2
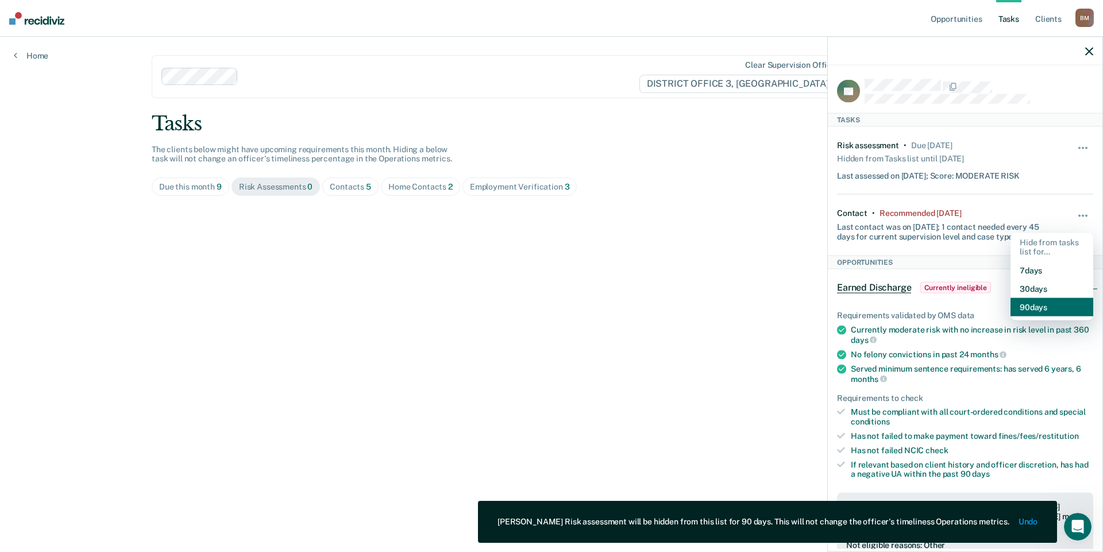
click at [1046, 309] on button "90 days" at bounding box center [1052, 307] width 83 height 18
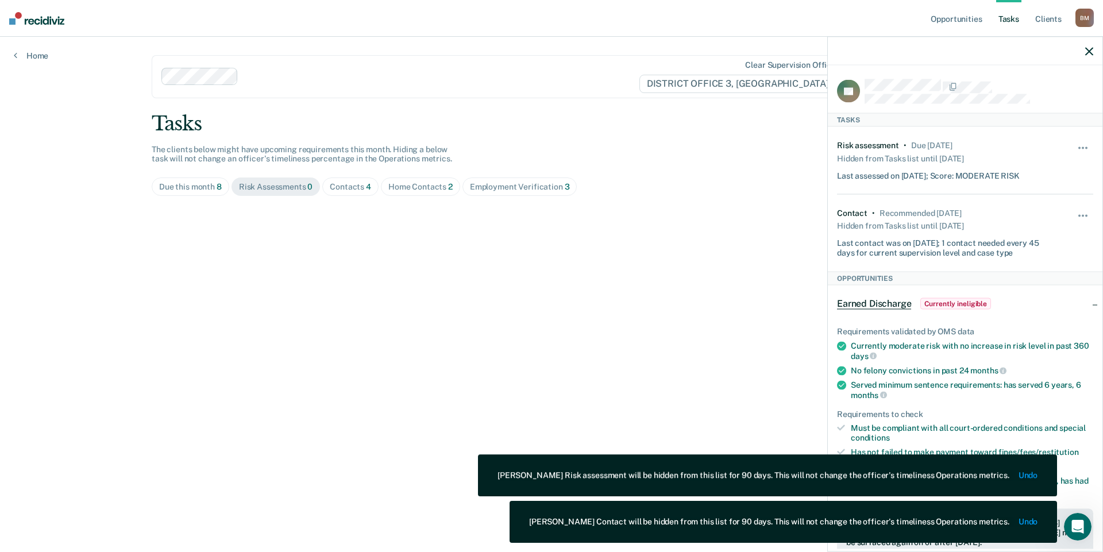
click at [347, 185] on div "Contacts 4" at bounding box center [350, 187] width 41 height 10
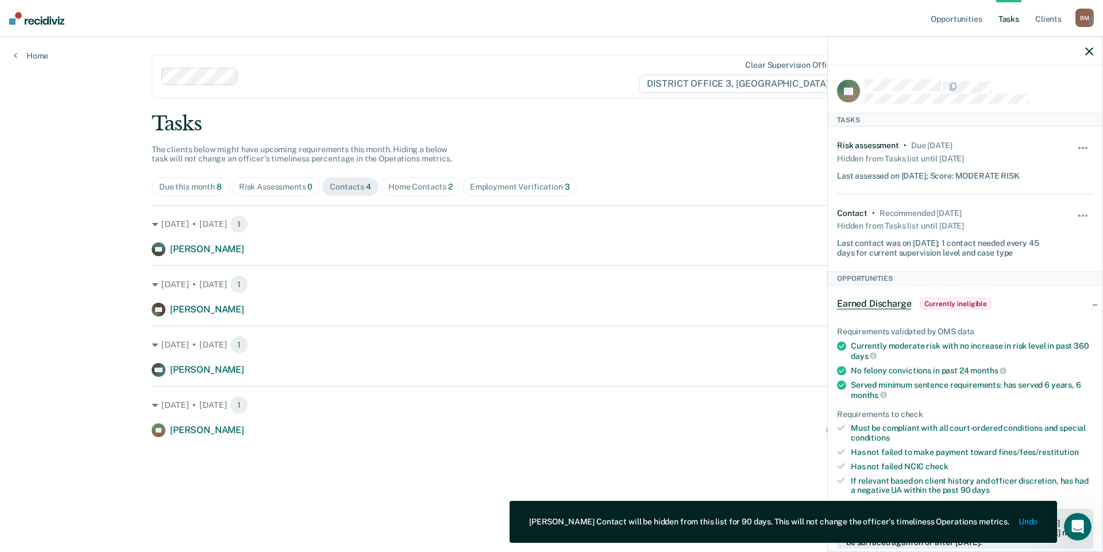
click at [415, 185] on div "Home Contacts 2" at bounding box center [420, 187] width 64 height 10
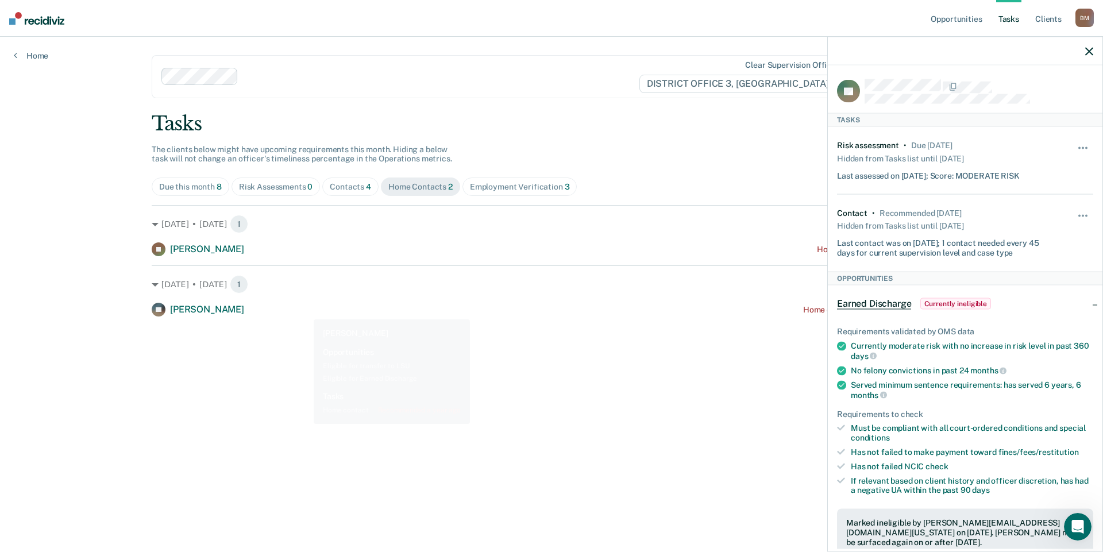
click at [344, 384] on main "Clear supervision officers DISTRICT OFFICE 3, [PERSON_NAME] Tasks The clients b…" at bounding box center [551, 281] width 827 height 488
drag, startPoint x: 556, startPoint y: 190, endPoint x: 545, endPoint y: 193, distance: 11.3
click at [556, 189] on div "Employment Verification 3" at bounding box center [520, 187] width 100 height 10
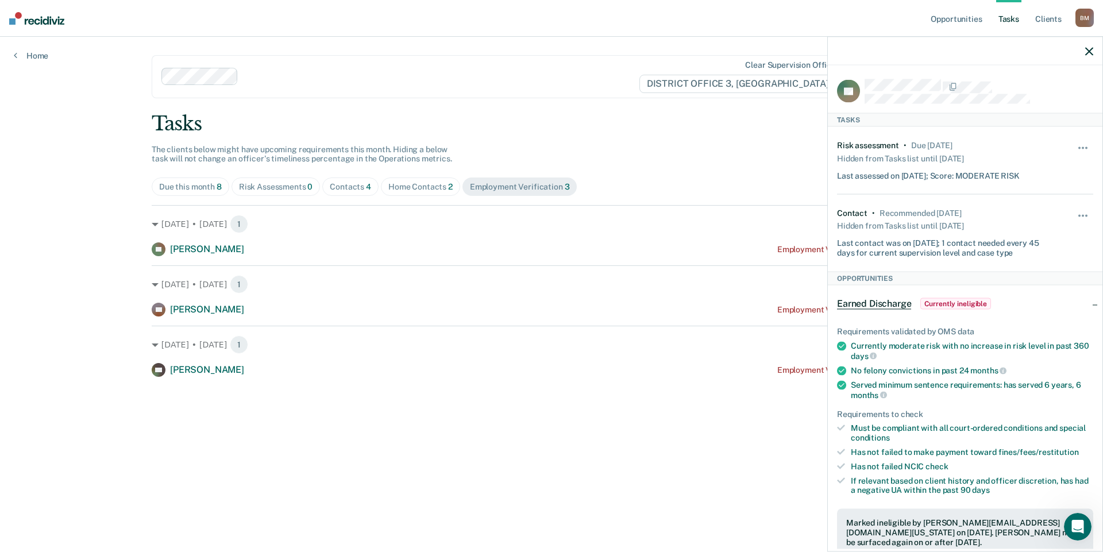
click at [174, 190] on div "Due this month 8" at bounding box center [190, 187] width 63 height 10
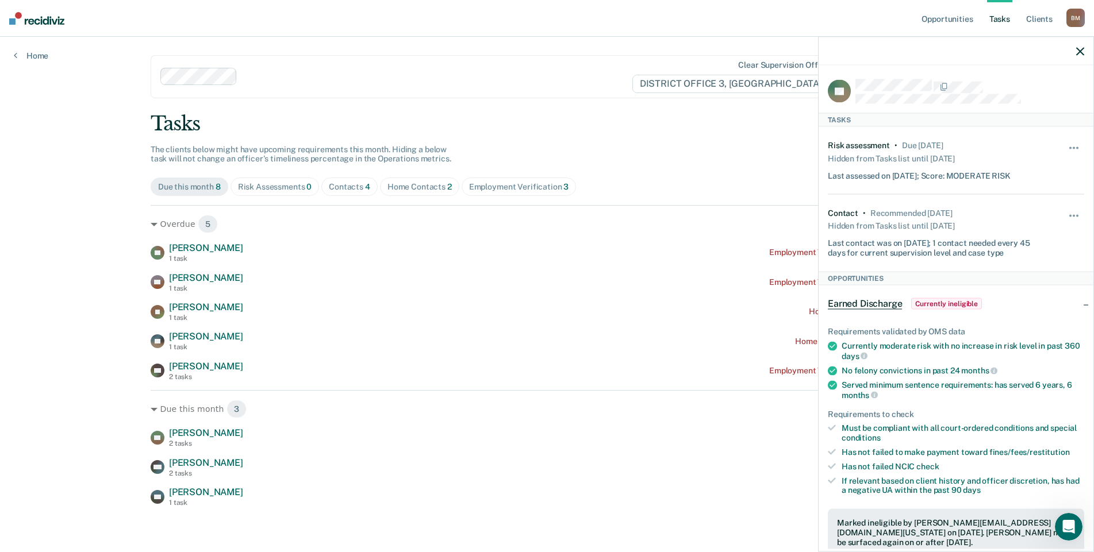
click at [1084, 49] on div at bounding box center [955, 51] width 275 height 29
click at [1080, 52] on icon "button" at bounding box center [1080, 51] width 8 height 8
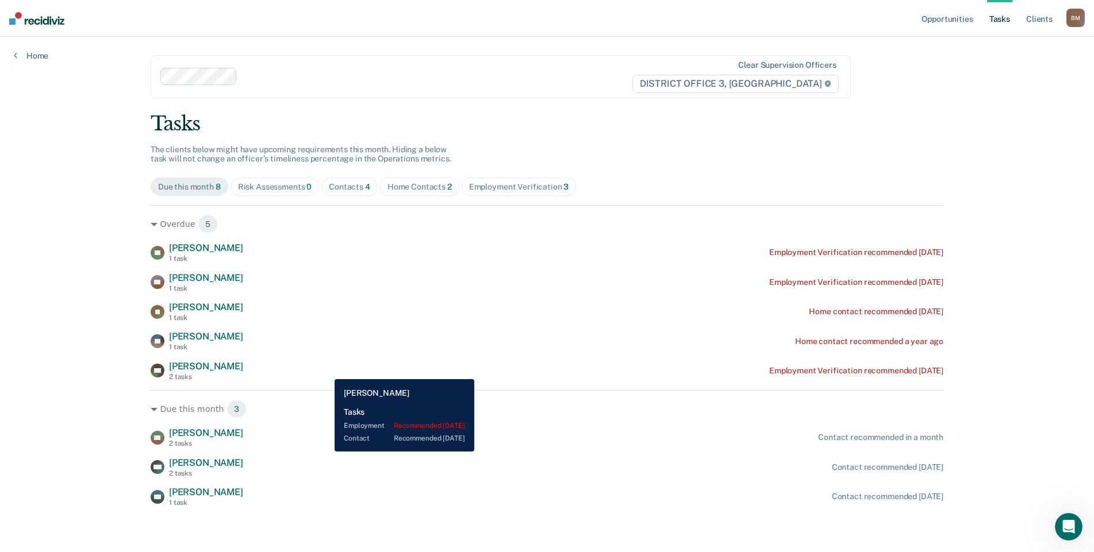
scroll to position [1, 0]
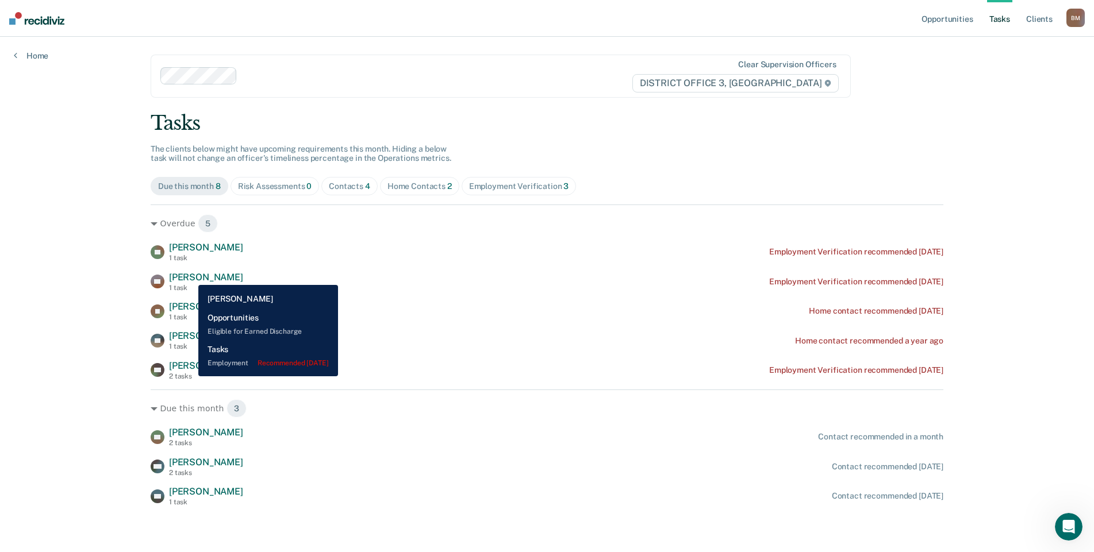
click at [190, 276] on span "[PERSON_NAME]" at bounding box center [206, 277] width 74 height 11
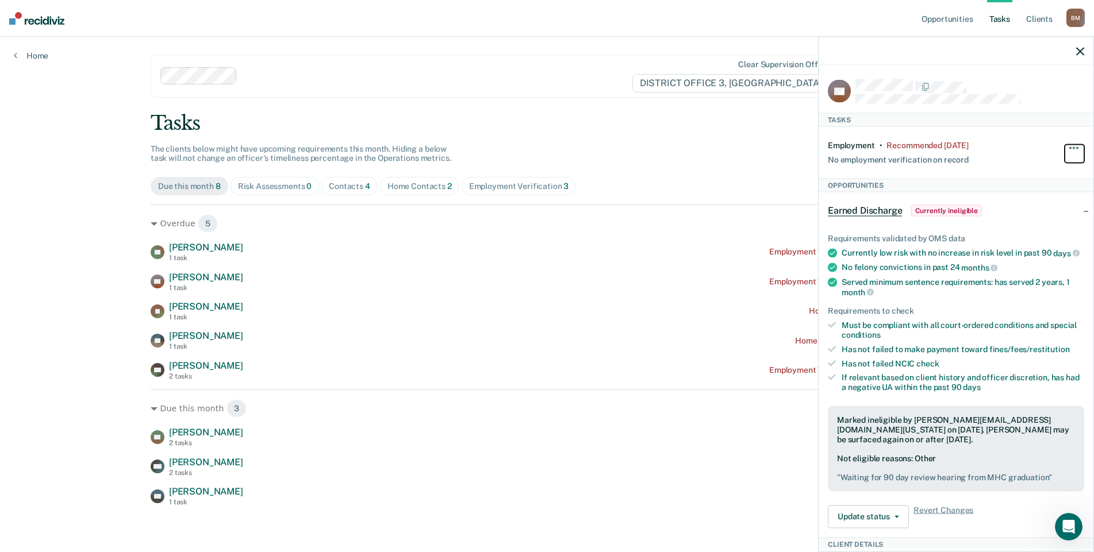
click at [1069, 146] on button "button" at bounding box center [1074, 153] width 20 height 18
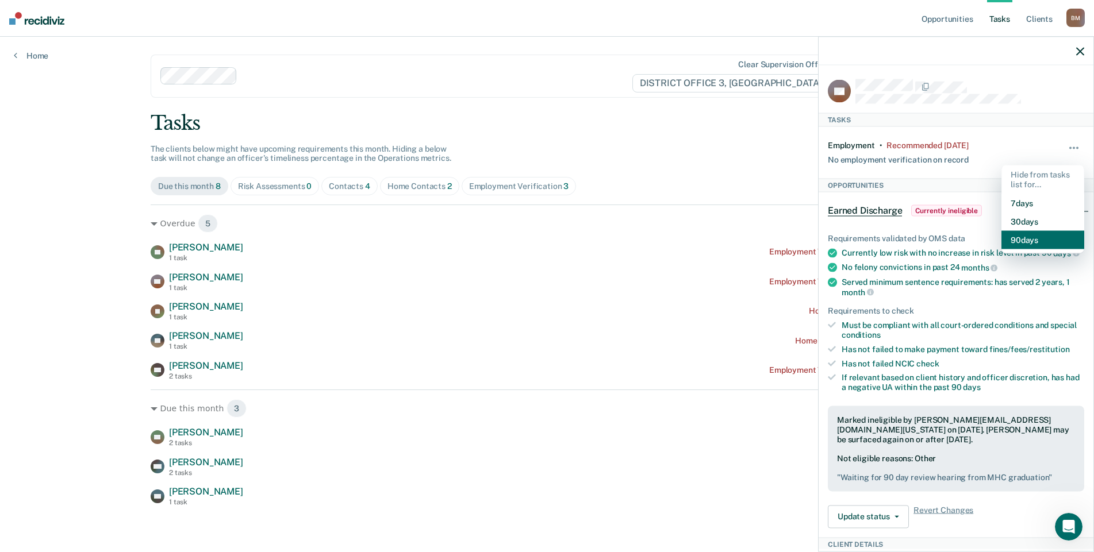
click at [1024, 237] on button "90 days" at bounding box center [1042, 239] width 83 height 18
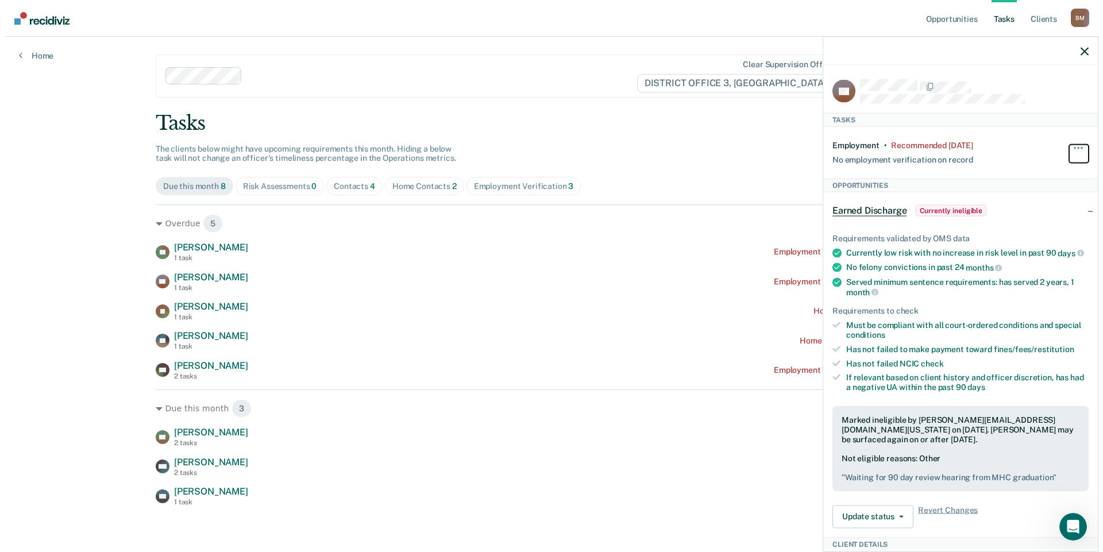
scroll to position [0, 0]
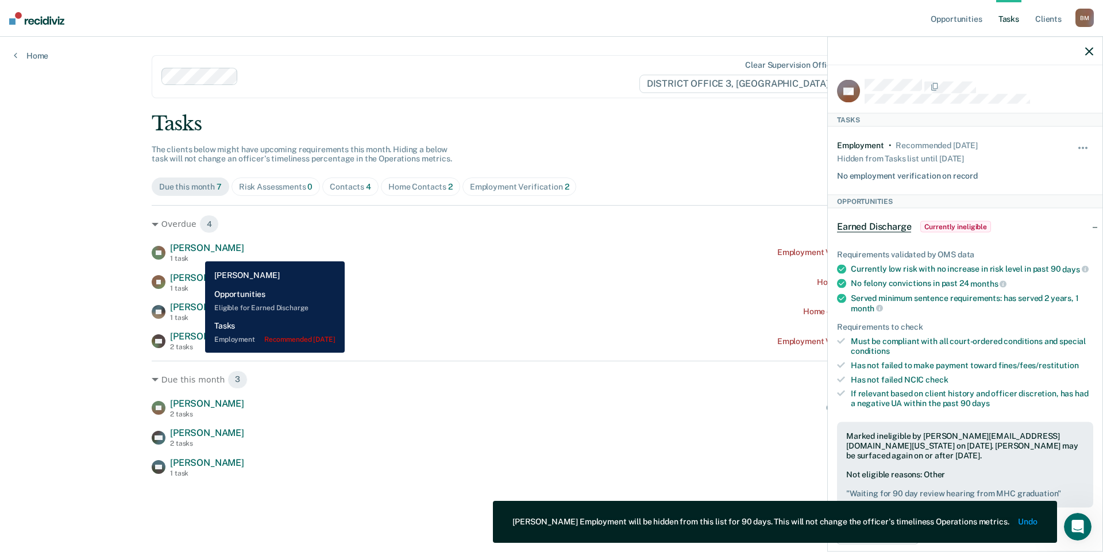
click at [197, 253] on span "[PERSON_NAME]" at bounding box center [207, 247] width 74 height 11
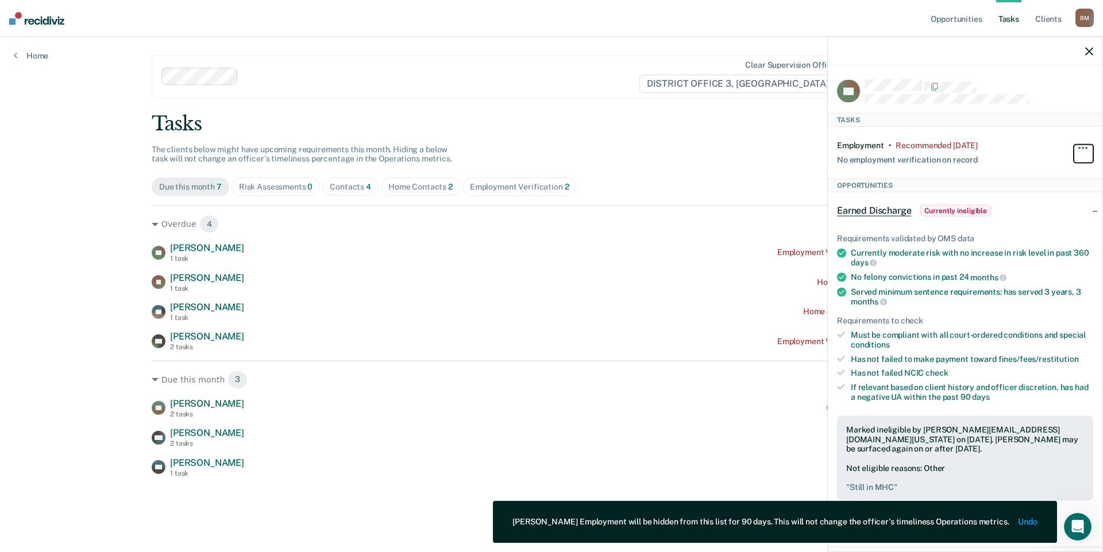
click at [1074, 148] on button "button" at bounding box center [1084, 153] width 20 height 18
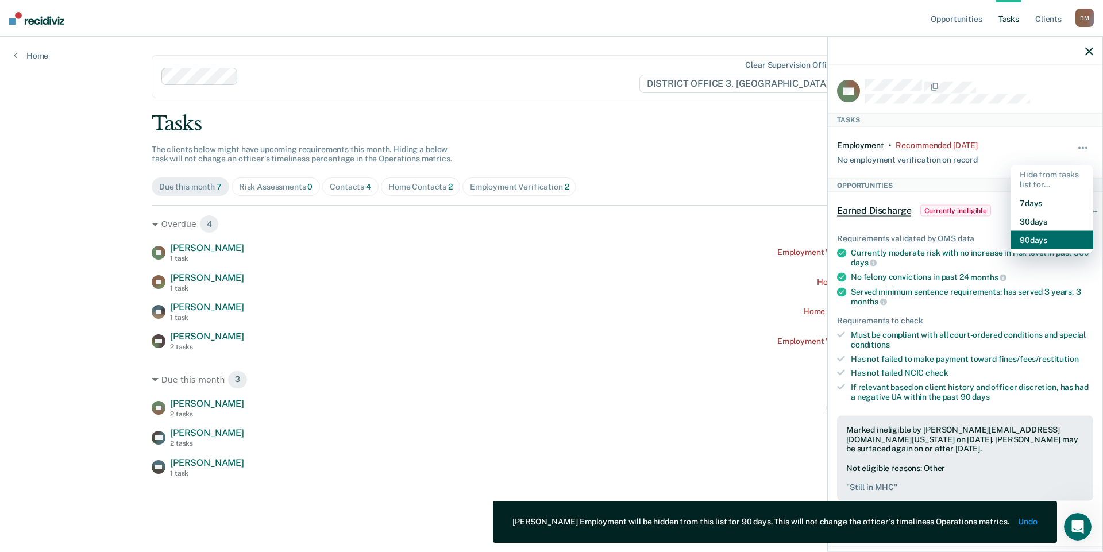
click at [1027, 237] on button "90 days" at bounding box center [1052, 239] width 83 height 18
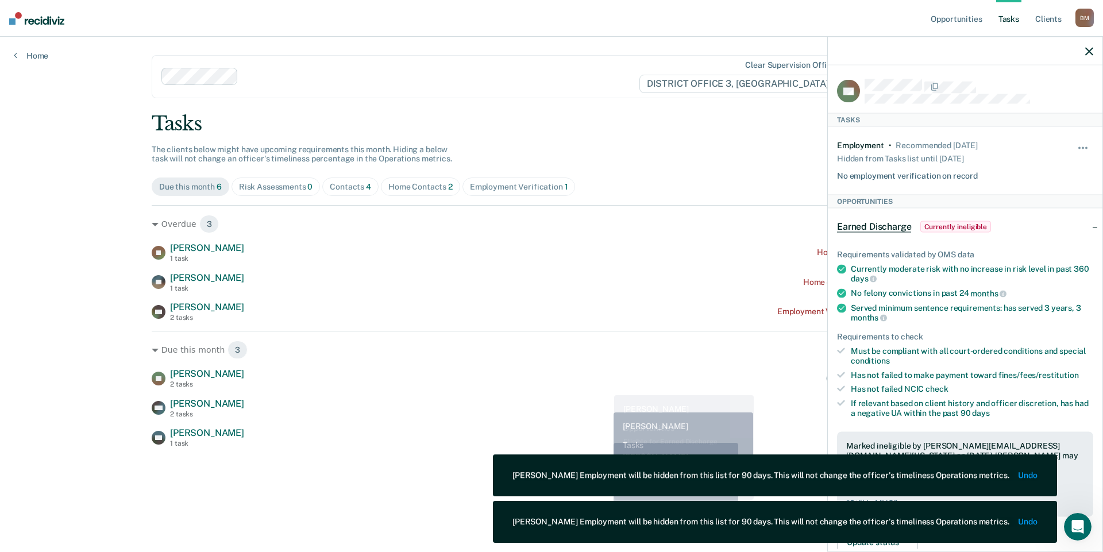
click at [606, 386] on div "YG [PERSON_NAME] 2 tasks Contact recommended in a month" at bounding box center [552, 378] width 800 height 20
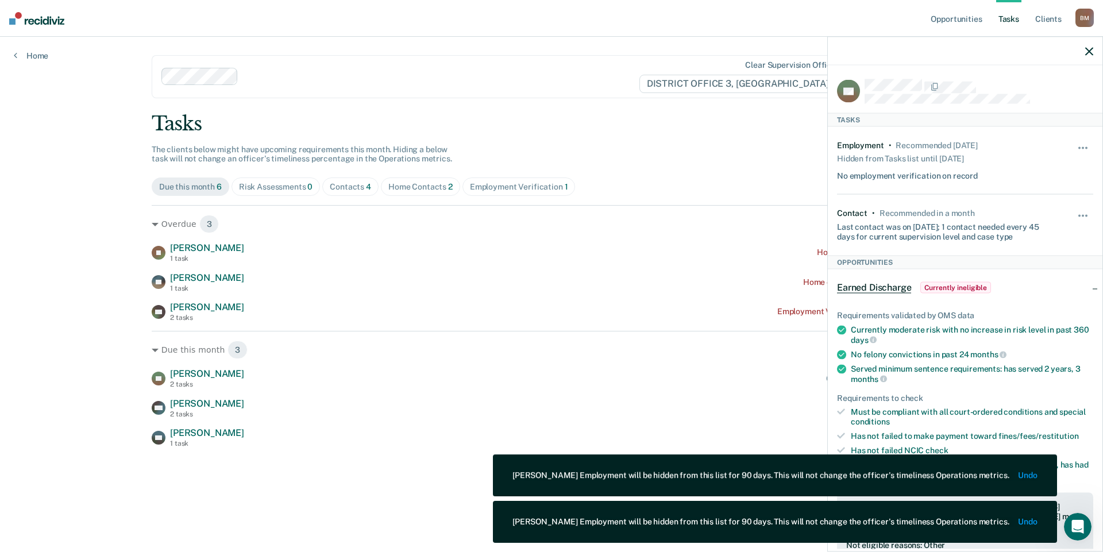
click at [1090, 56] on div at bounding box center [965, 51] width 275 height 29
click at [1091, 53] on icon "button" at bounding box center [1089, 51] width 8 height 8
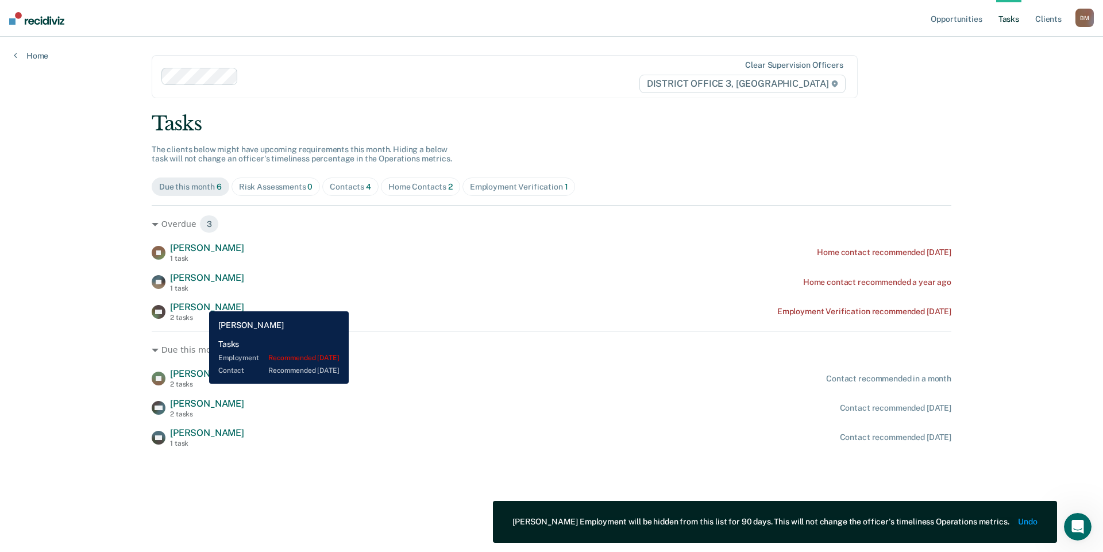
click at [201, 305] on span "[PERSON_NAME]" at bounding box center [207, 307] width 74 height 11
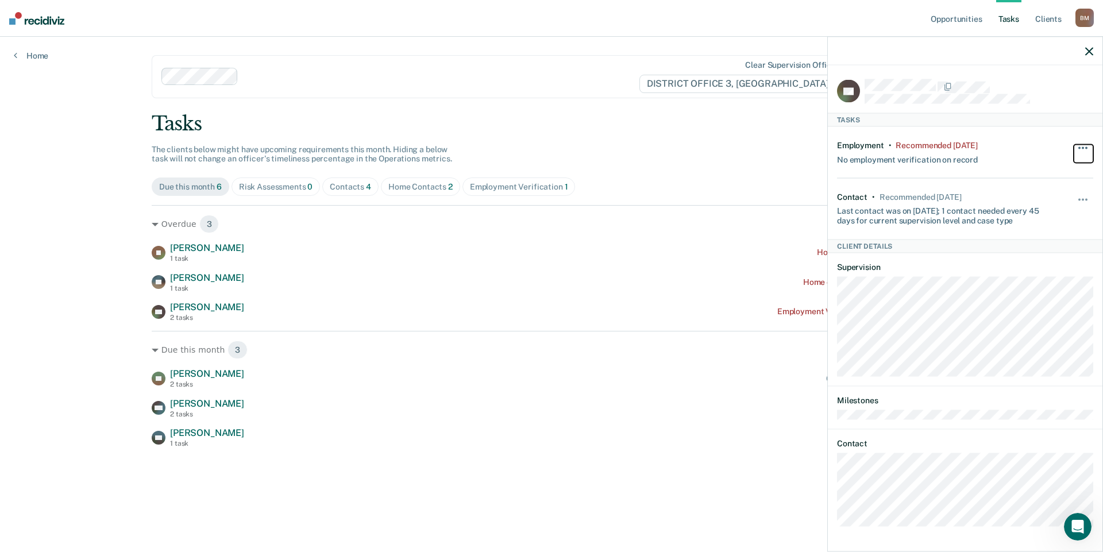
click at [1080, 147] on span "button" at bounding box center [1080, 148] width 2 height 2
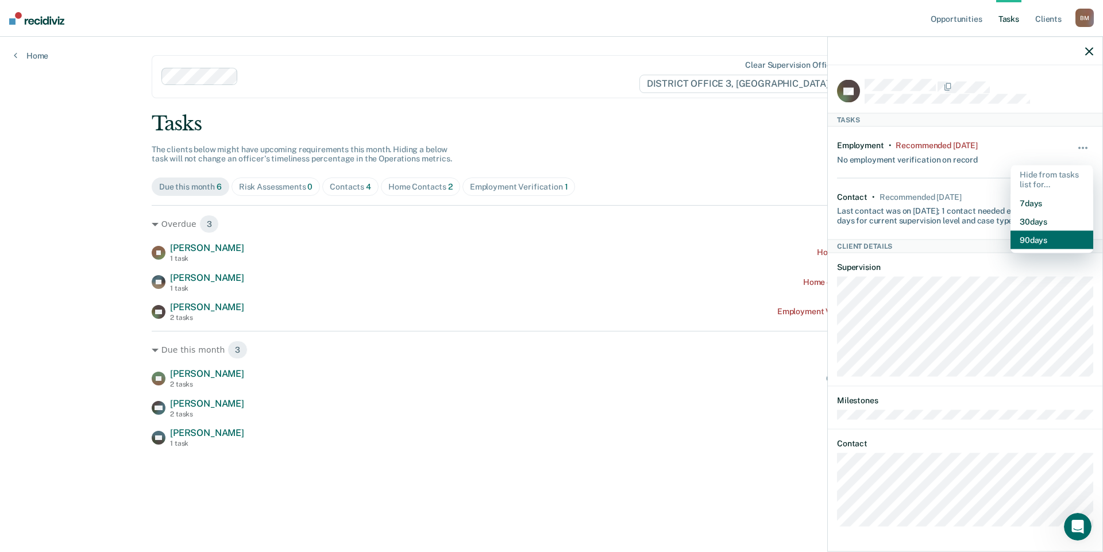
click at [1054, 241] on button "90 days" at bounding box center [1052, 239] width 83 height 18
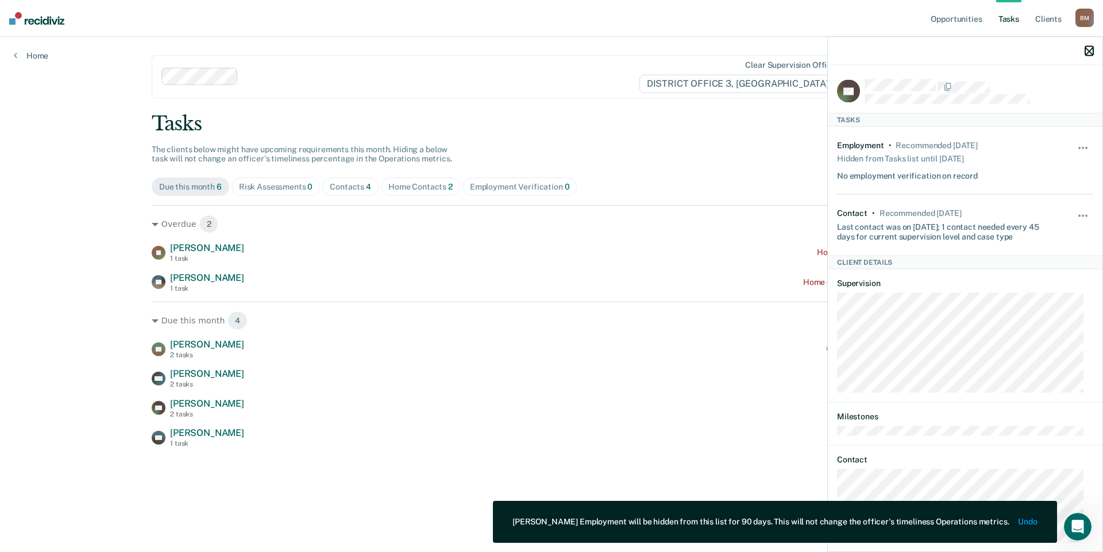
click at [1088, 49] on icon "button" at bounding box center [1089, 51] width 8 height 8
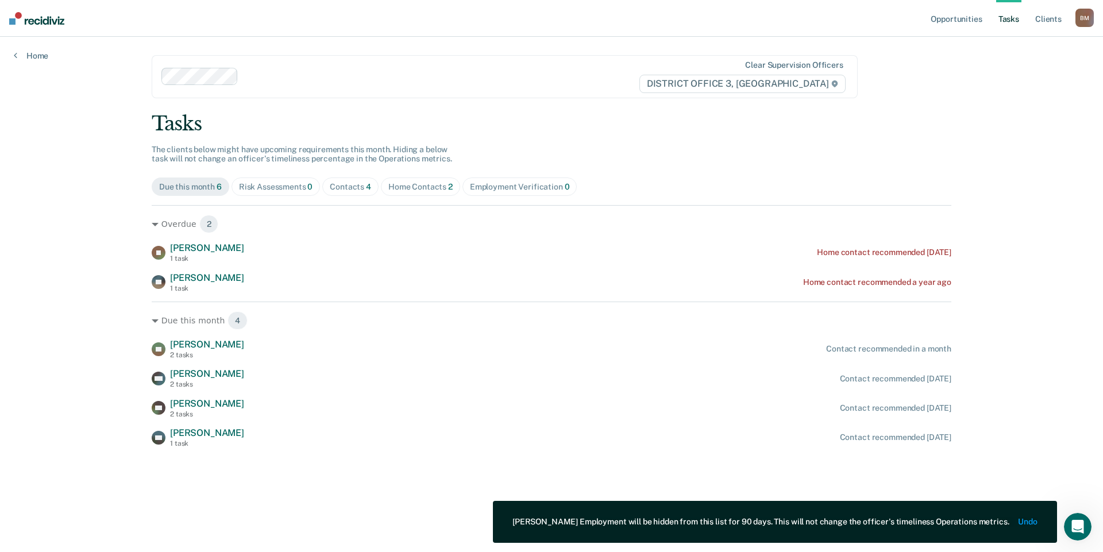
click at [422, 188] on div "Home Contacts 2" at bounding box center [420, 187] width 64 height 10
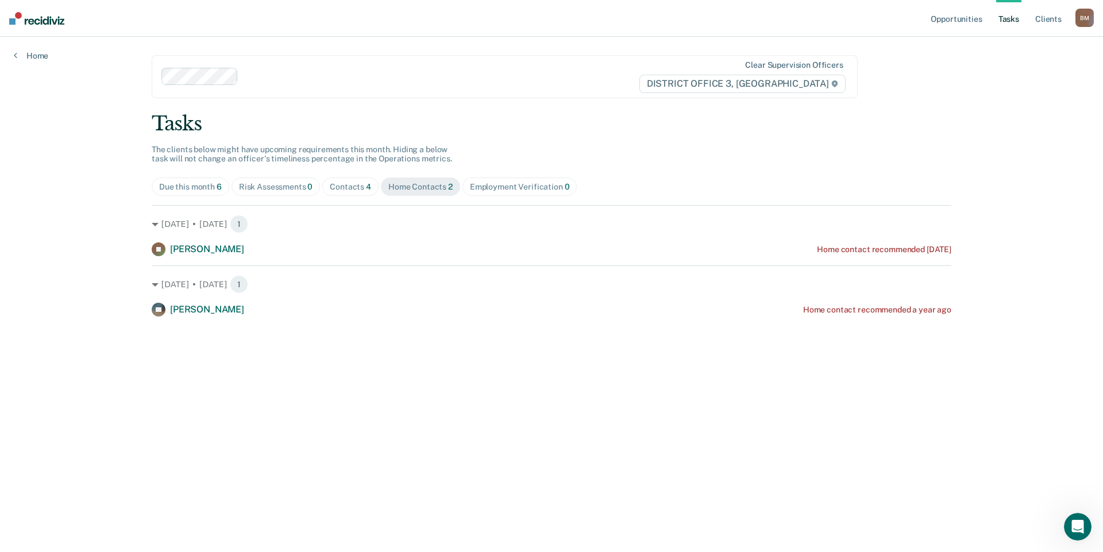
click at [356, 186] on div "Contacts 4" at bounding box center [350, 187] width 41 height 10
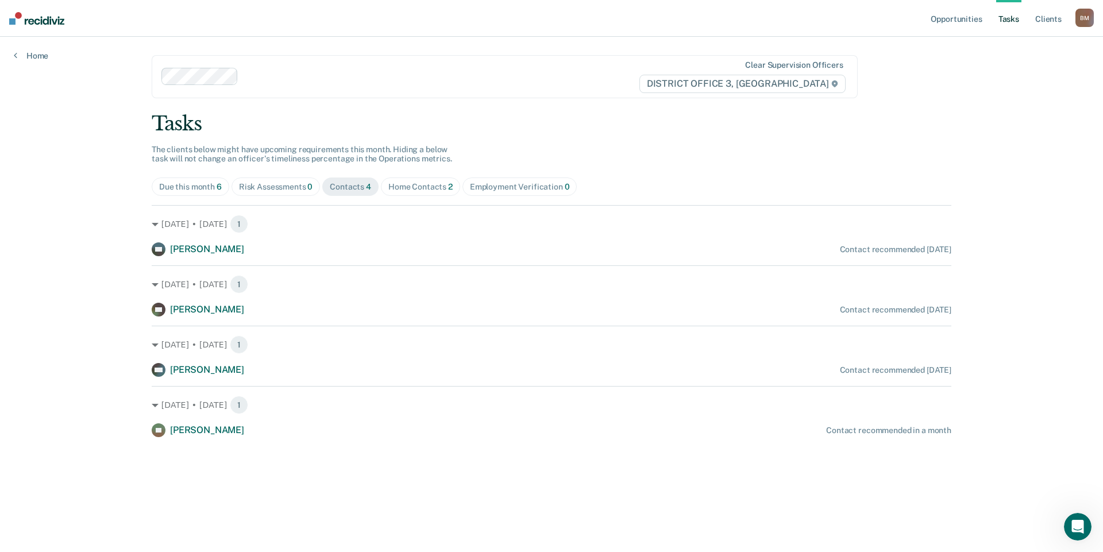
click at [195, 194] on span "Due this month 6" at bounding box center [191, 187] width 78 height 18
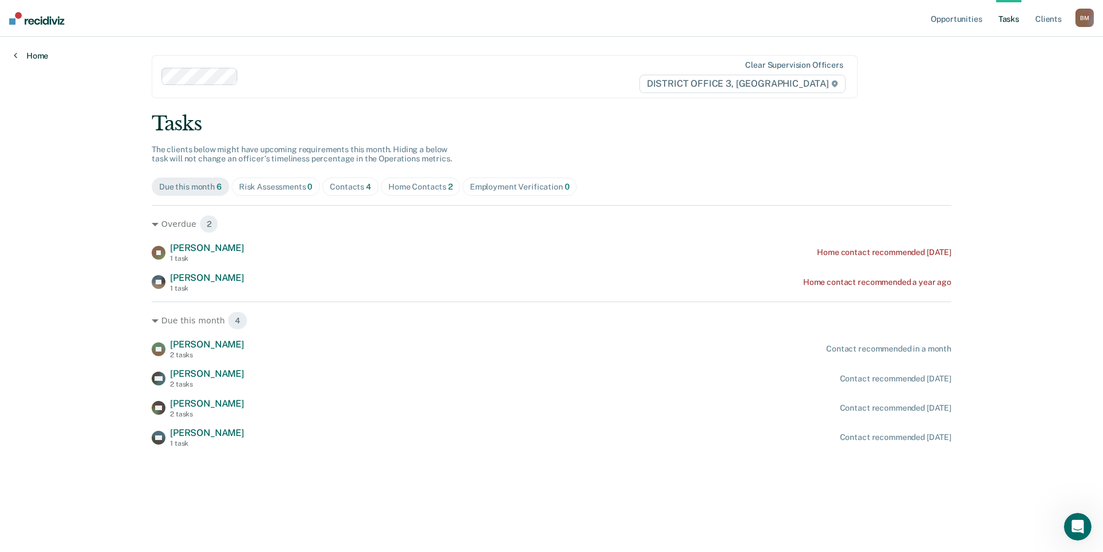
click at [36, 58] on link "Home" at bounding box center [31, 56] width 34 height 10
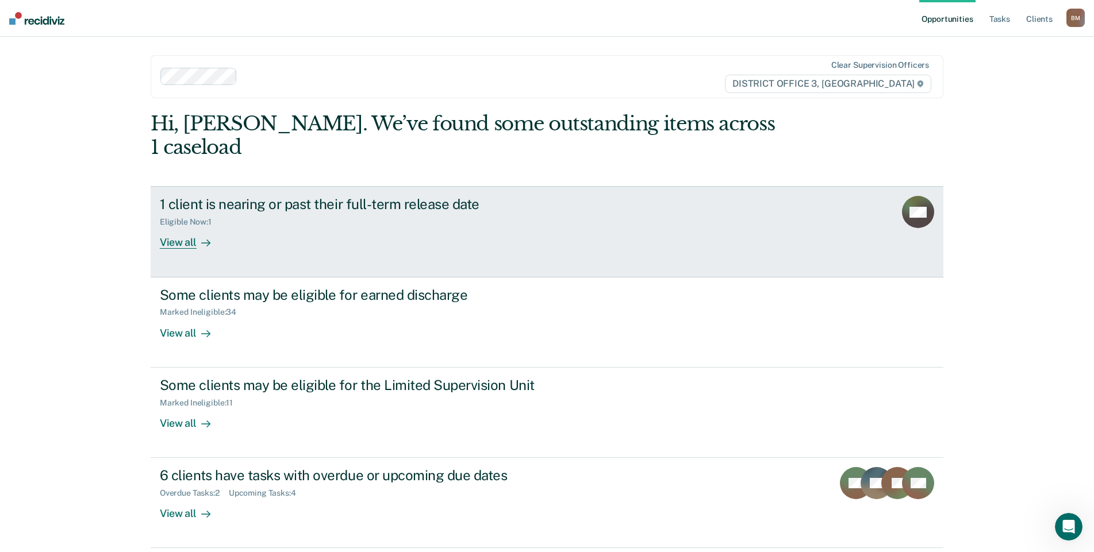
click at [186, 227] on div "View all" at bounding box center [192, 238] width 64 height 22
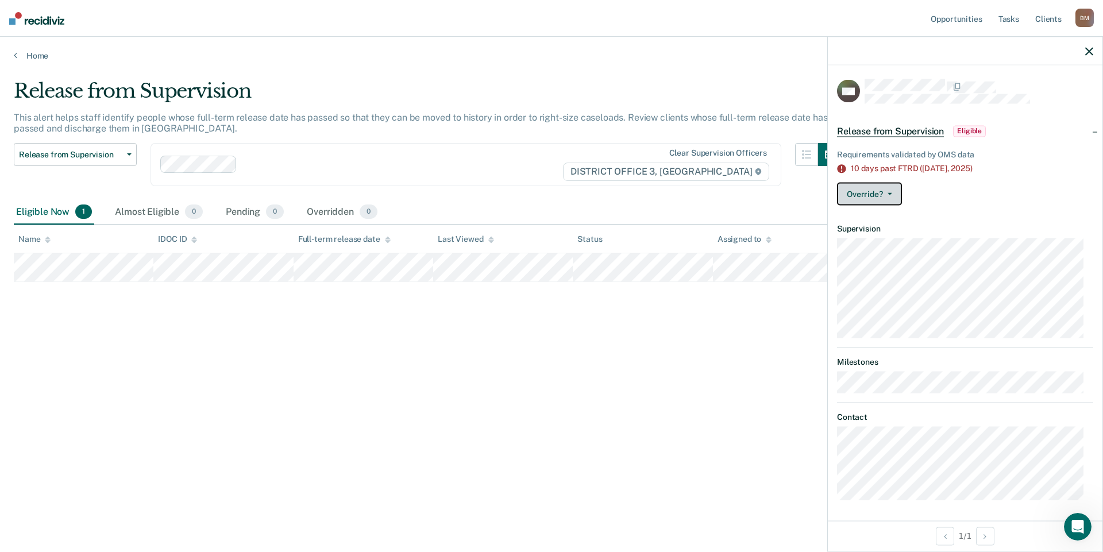
click at [893, 193] on button "Override?" at bounding box center [869, 194] width 65 height 23
click at [629, 364] on div "Release from Supervision This alert helps staff identify people whose full-term…" at bounding box center [552, 272] width 1076 height 387
click at [1094, 52] on div at bounding box center [965, 51] width 275 height 29
click at [1091, 53] on icon "button" at bounding box center [1089, 51] width 8 height 8
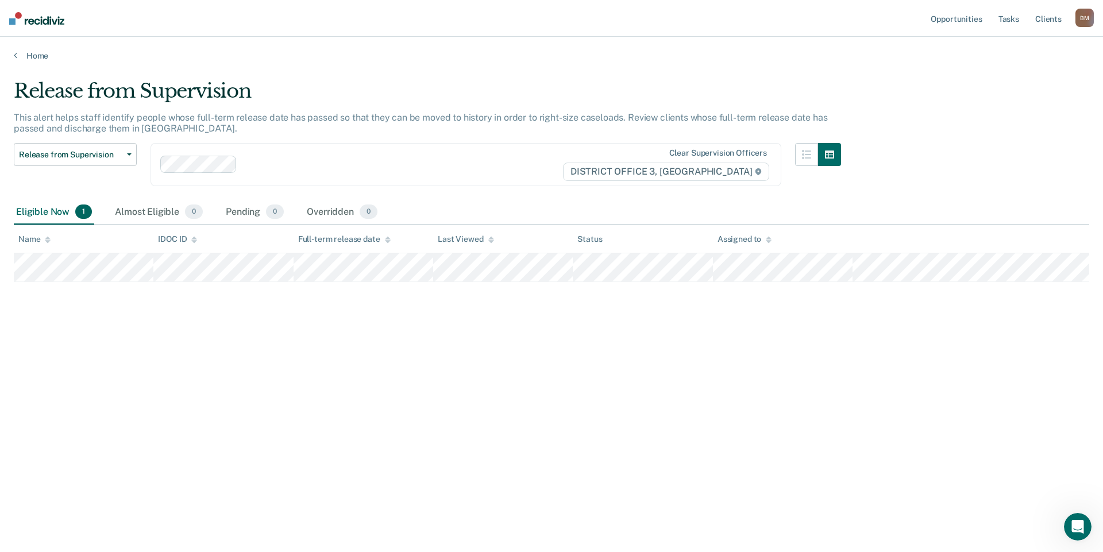
click at [506, 341] on div "Release from Supervision This alert helps staff identify people whose full-term…" at bounding box center [552, 272] width 1076 height 387
click at [40, 59] on link "Home" at bounding box center [552, 56] width 1076 height 10
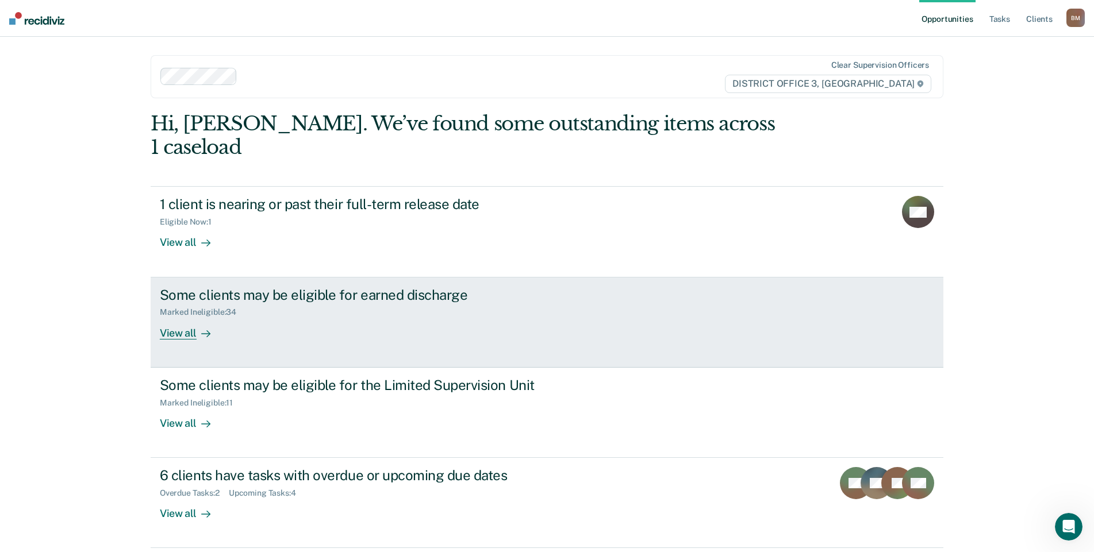
click at [178, 317] on div "View all" at bounding box center [192, 328] width 64 height 22
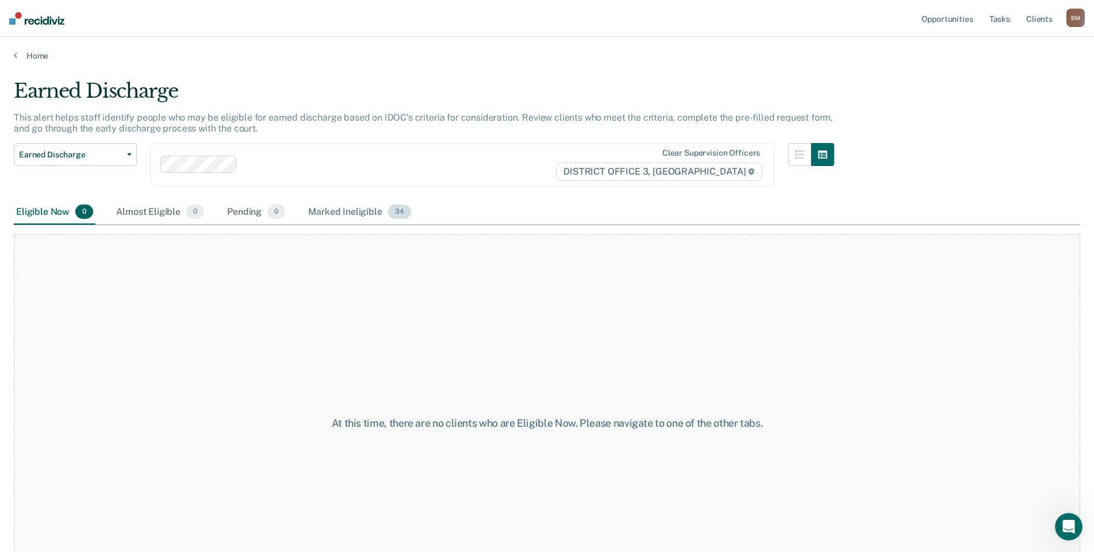
click at [329, 215] on div "Marked Ineligible 34" at bounding box center [359, 212] width 107 height 25
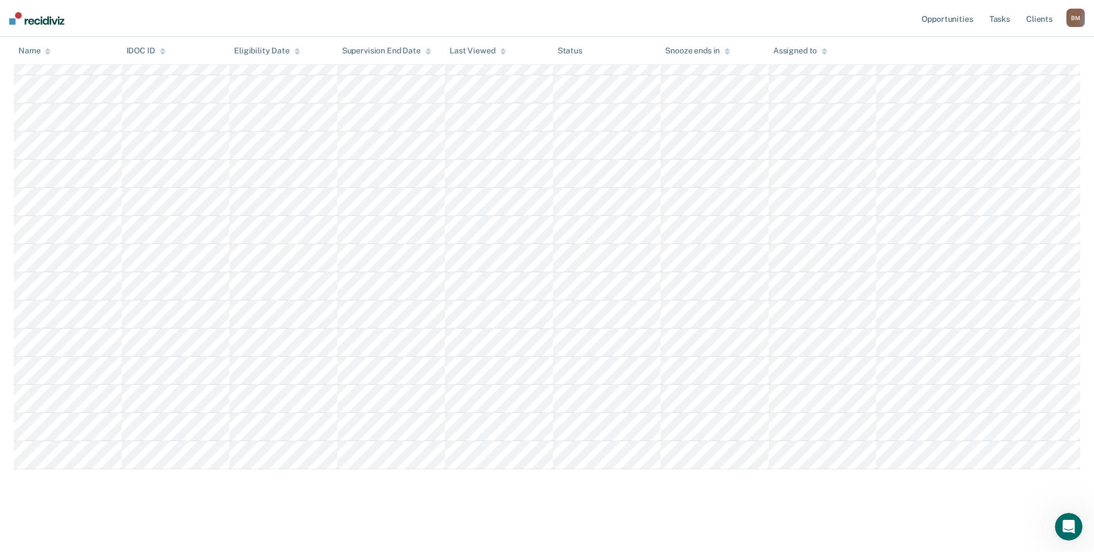
scroll to position [751, 0]
